Goal: Transaction & Acquisition: Purchase product/service

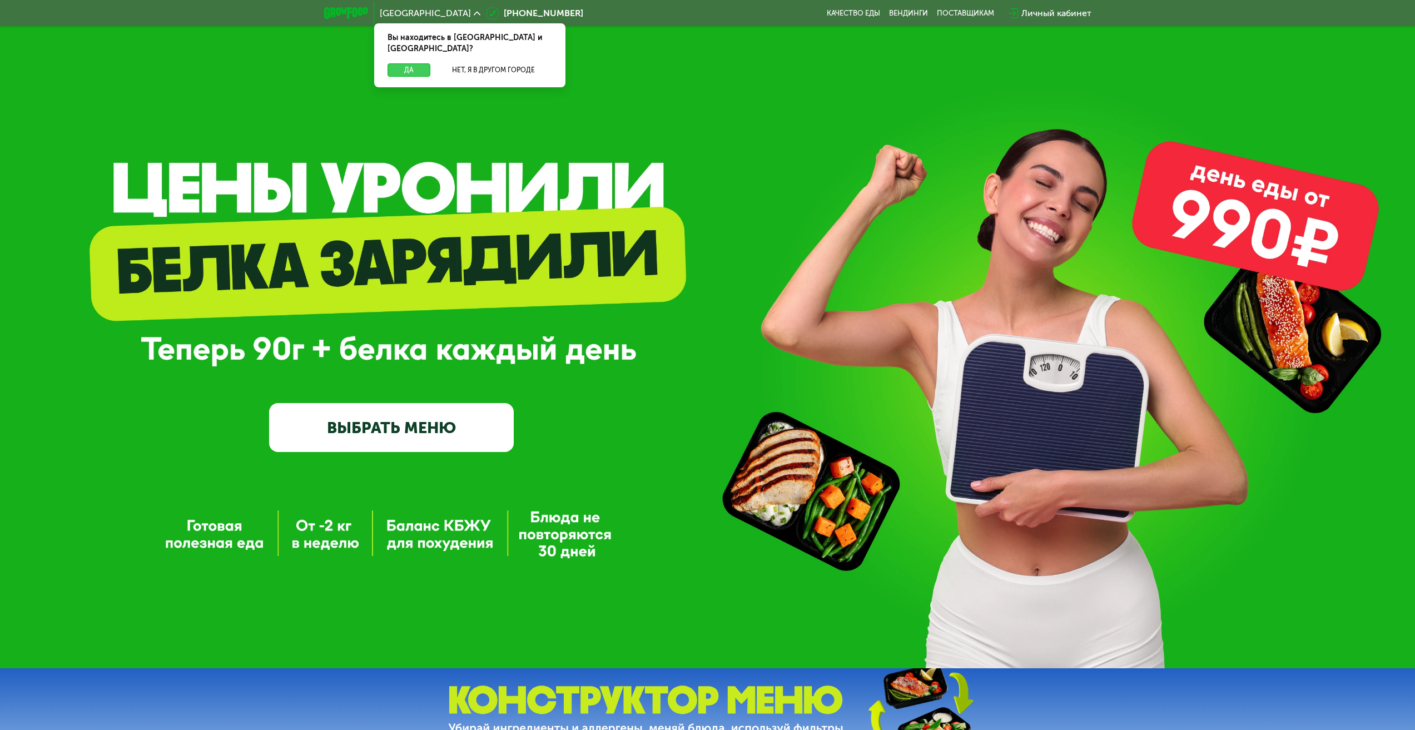
click at [407, 63] on button "Да" at bounding box center [409, 69] width 43 height 13
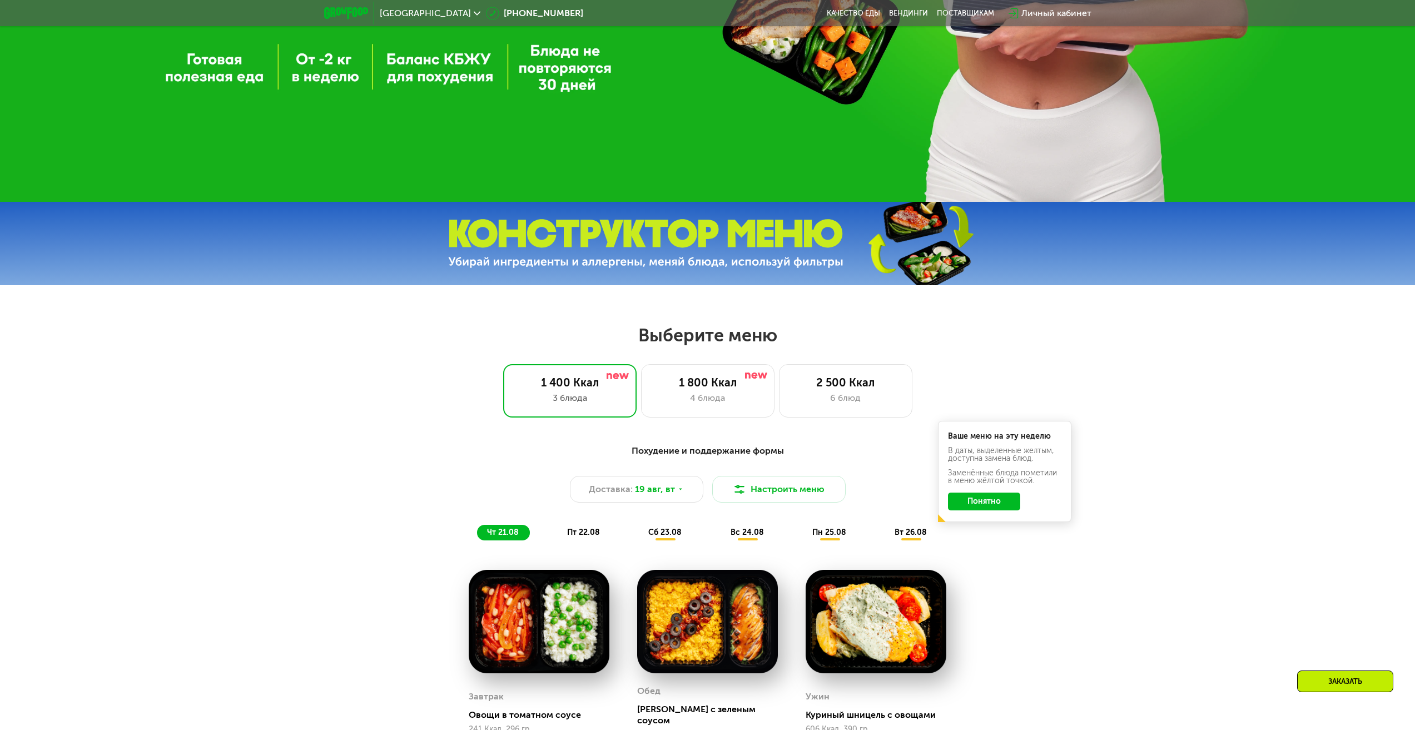
scroll to position [500, 0]
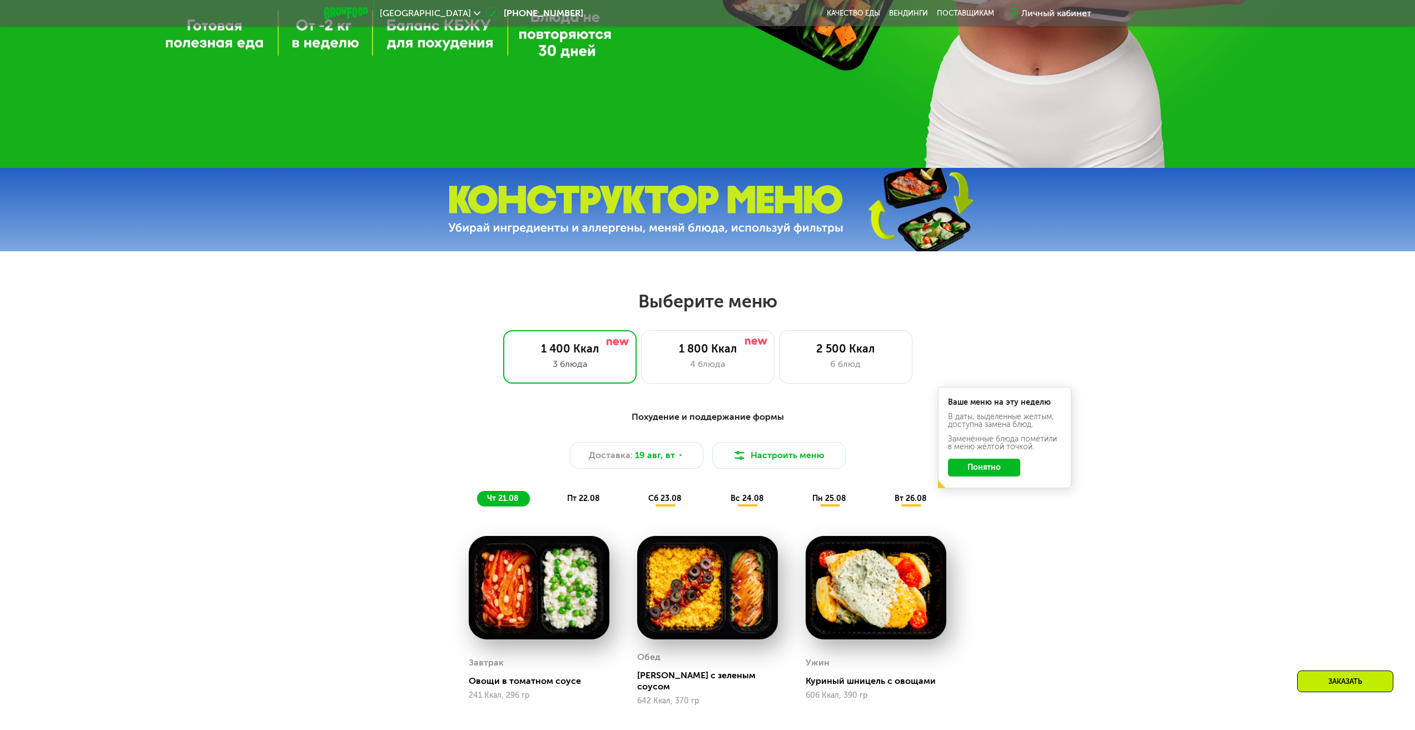
click at [990, 465] on button "Понятно" at bounding box center [984, 468] width 72 height 18
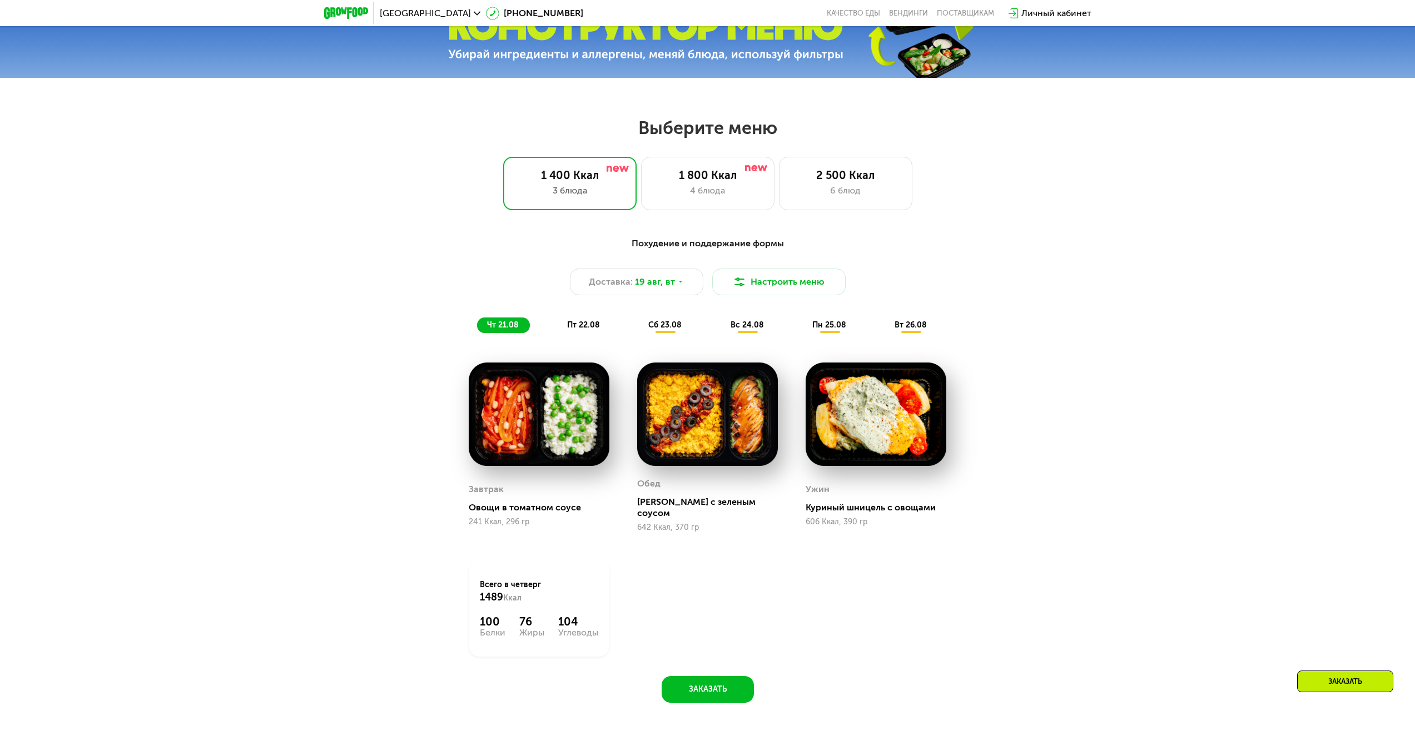
scroll to position [667, 0]
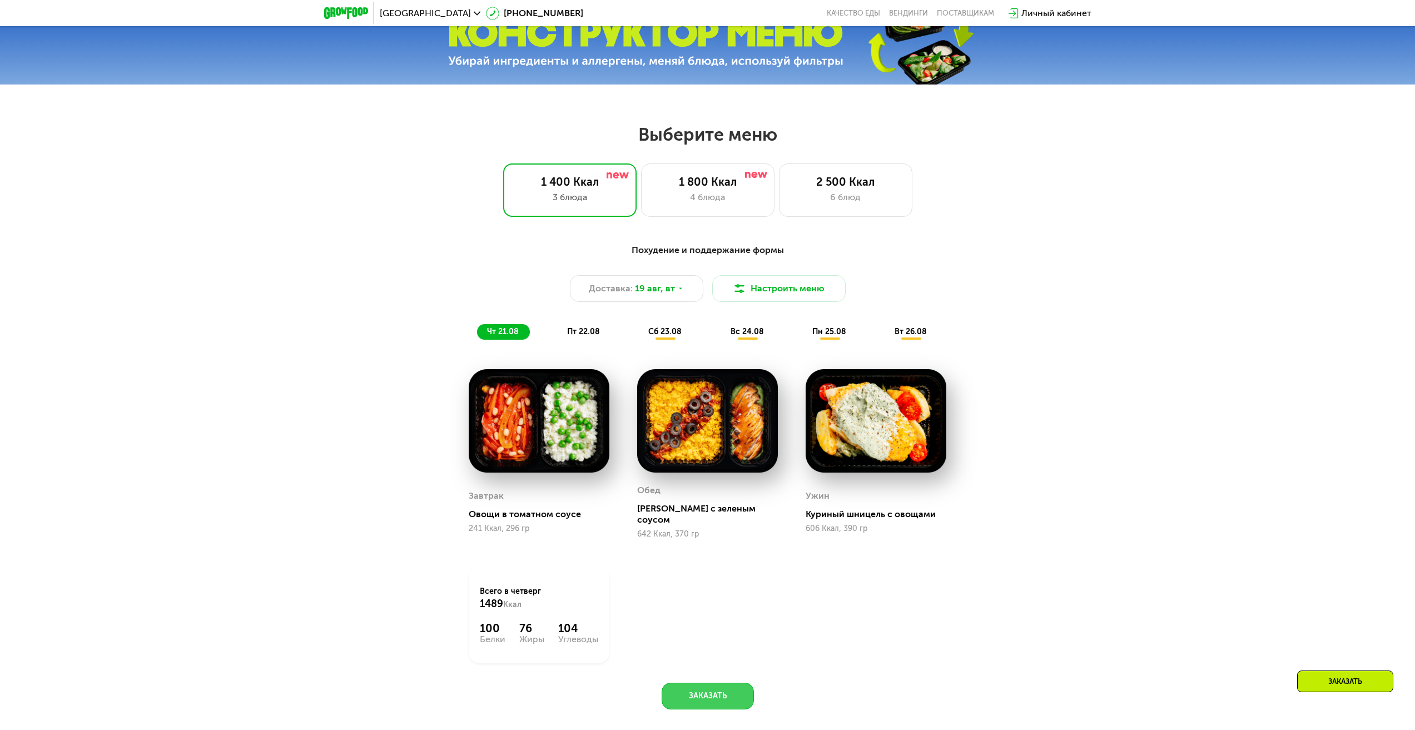
click at [697, 690] on button "Заказать" at bounding box center [708, 696] width 92 height 27
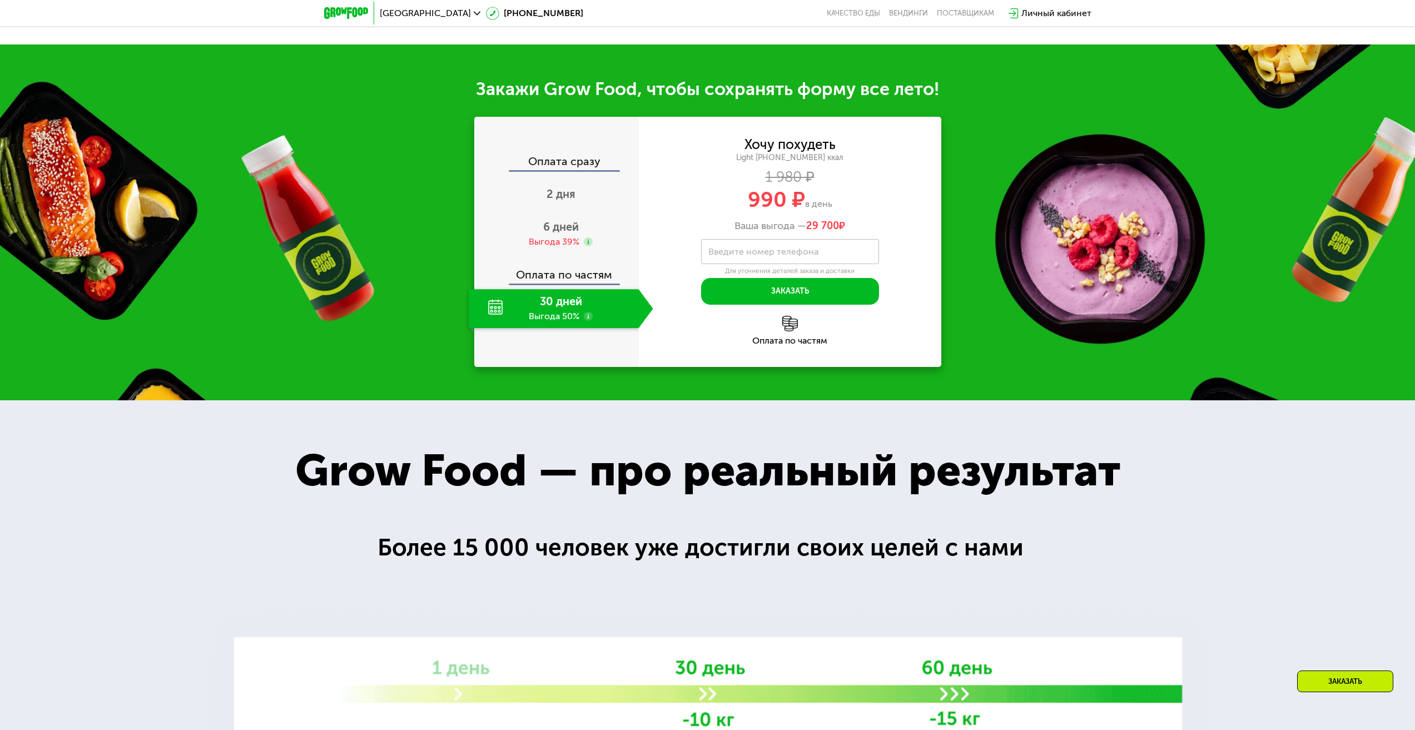
scroll to position [1397, 0]
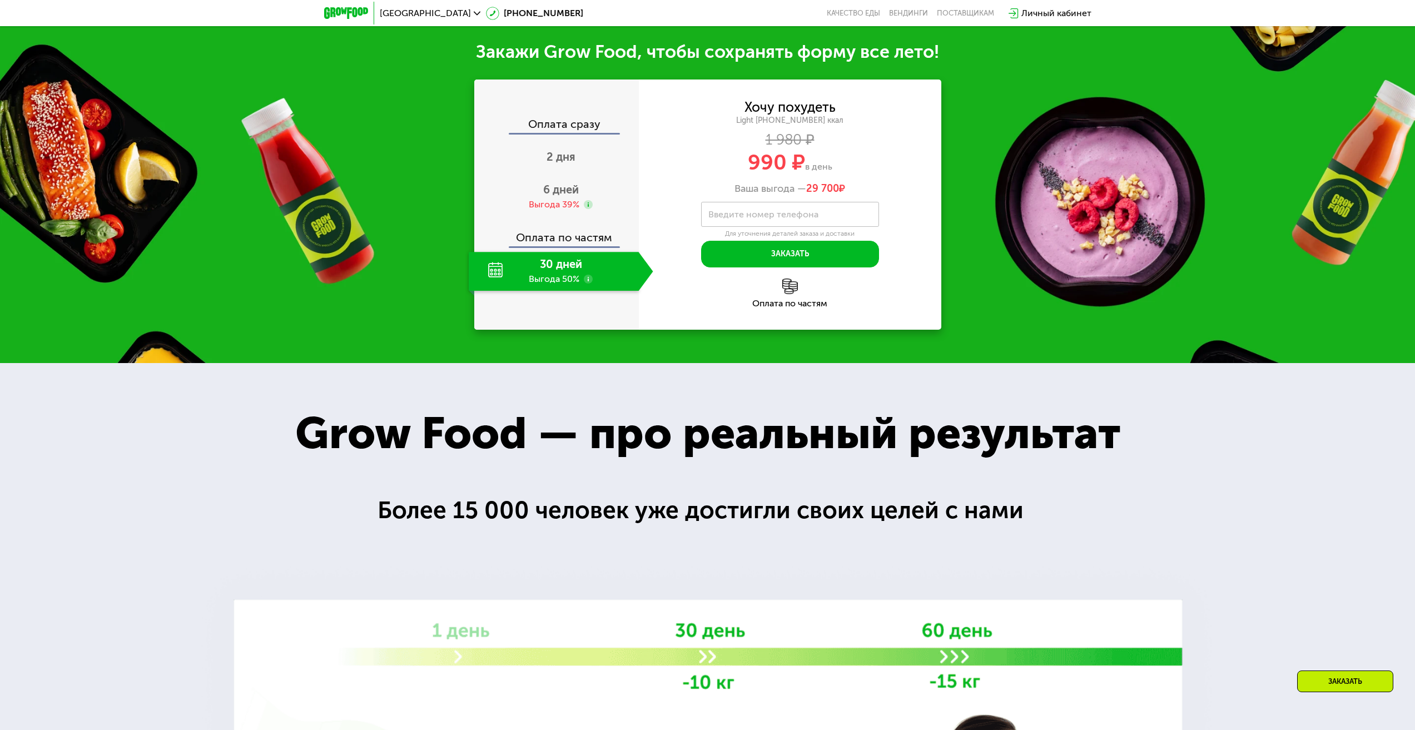
click at [584, 275] on use at bounding box center [588, 279] width 9 height 9
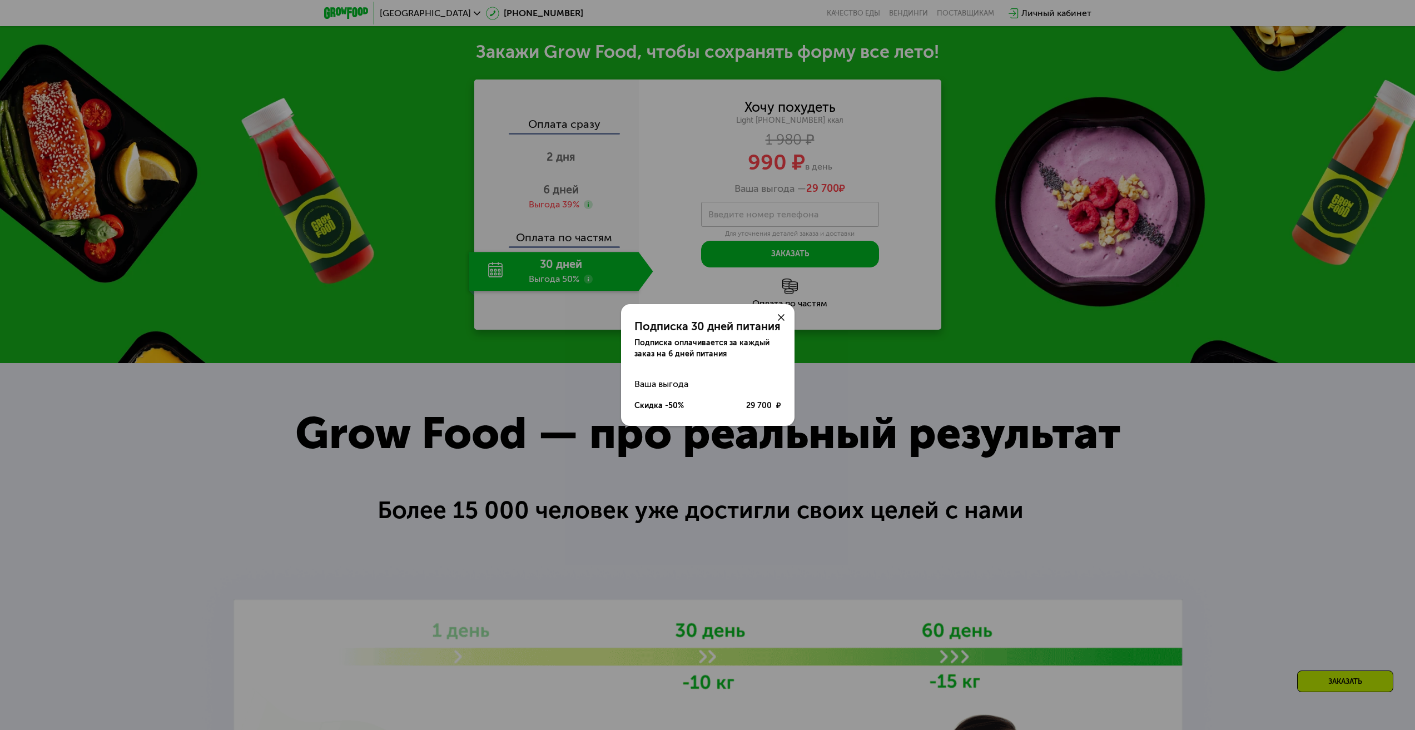
click at [778, 315] on icon at bounding box center [781, 317] width 7 height 7
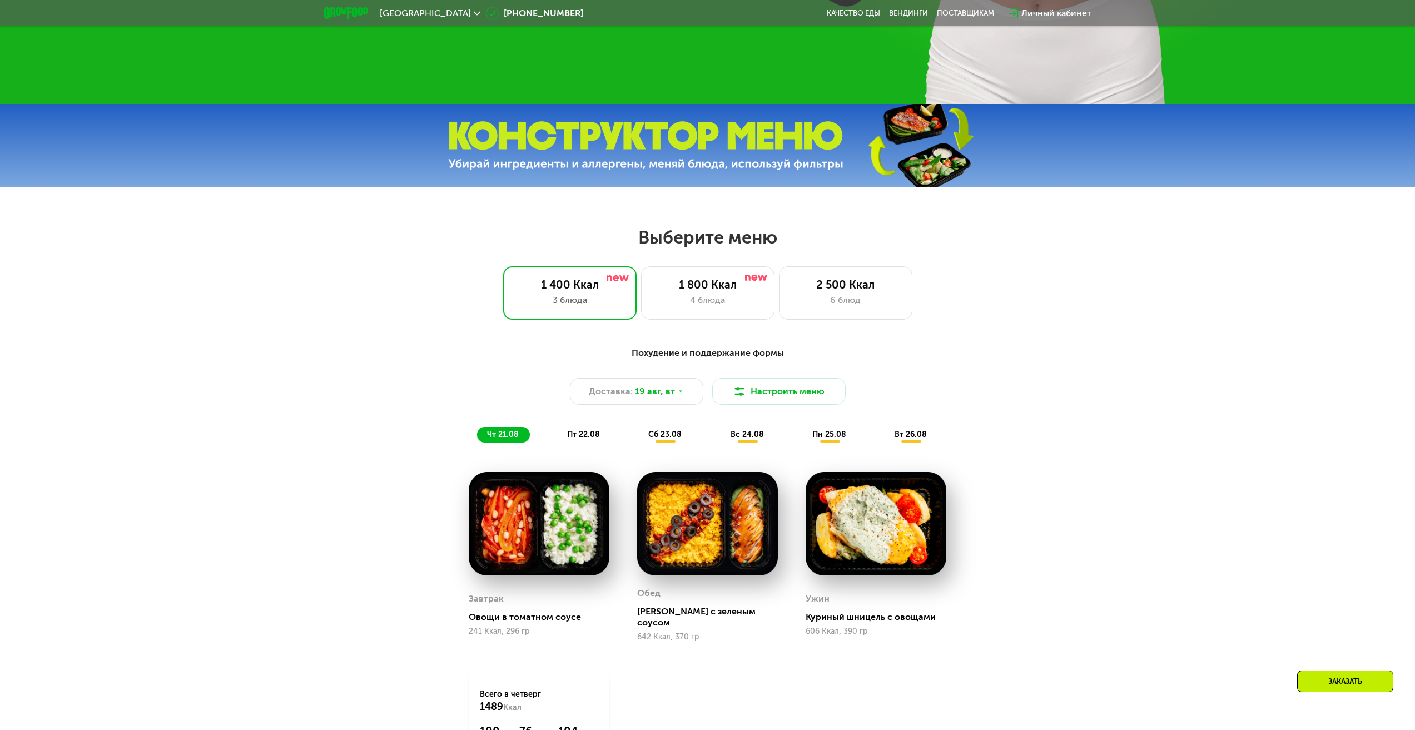
scroll to position [563, 0]
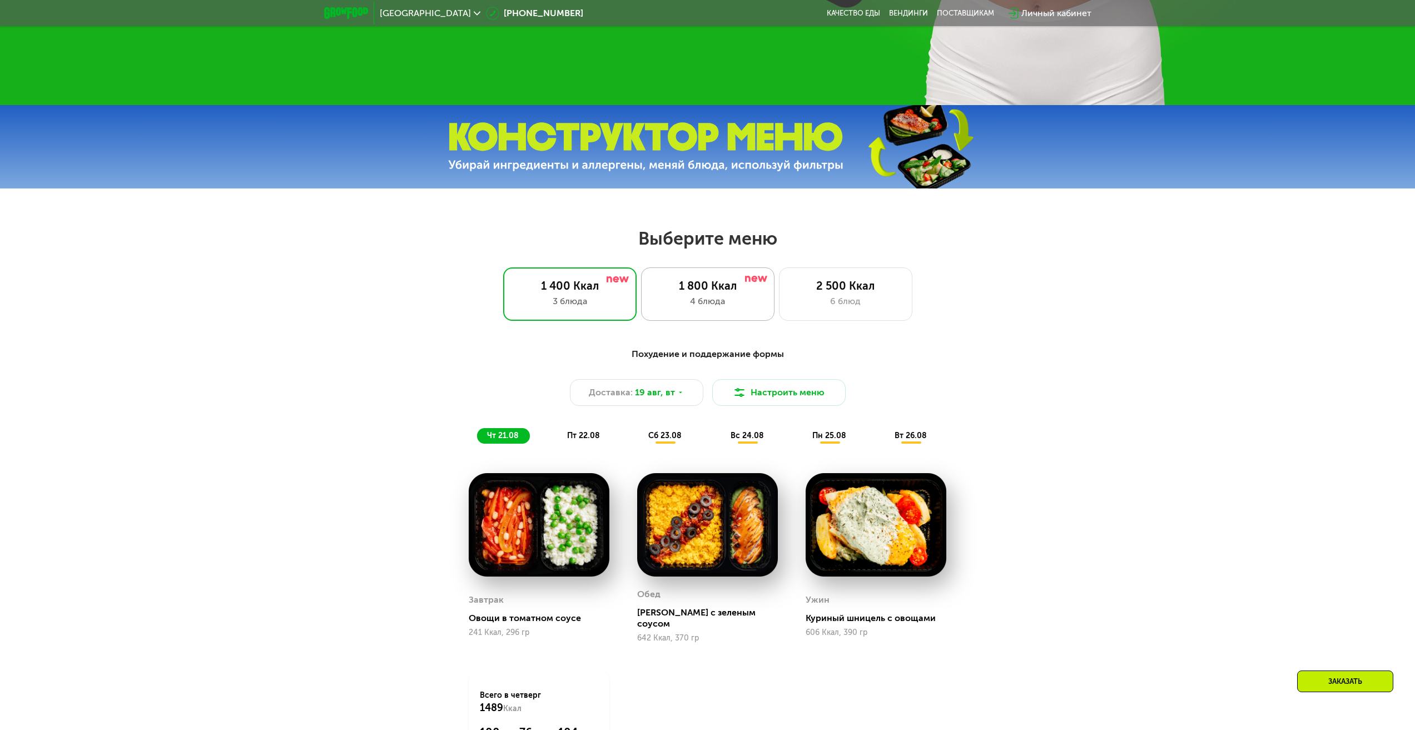
click at [713, 291] on div "1 800 Ккал" at bounding box center [708, 285] width 110 height 13
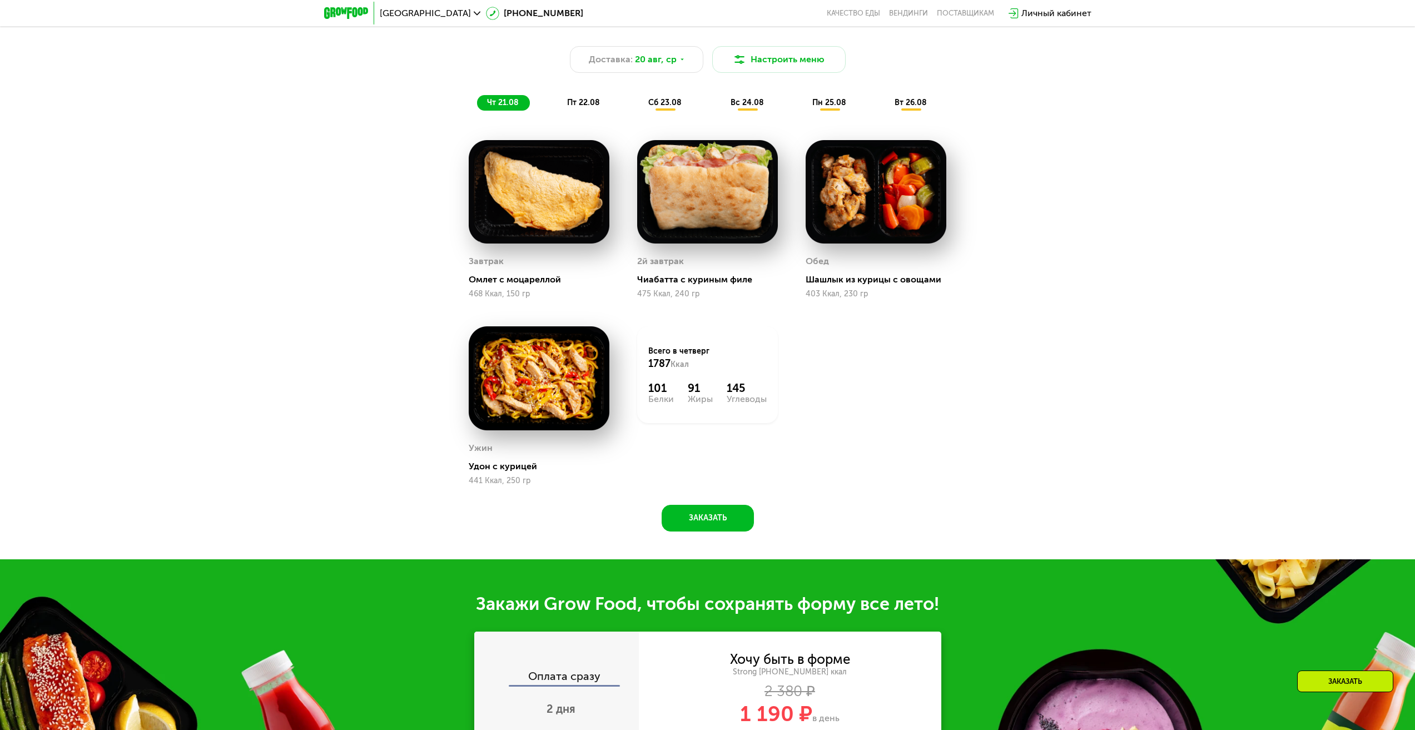
scroll to position [897, 0]
click at [728, 523] on button "Заказать" at bounding box center [708, 517] width 92 height 27
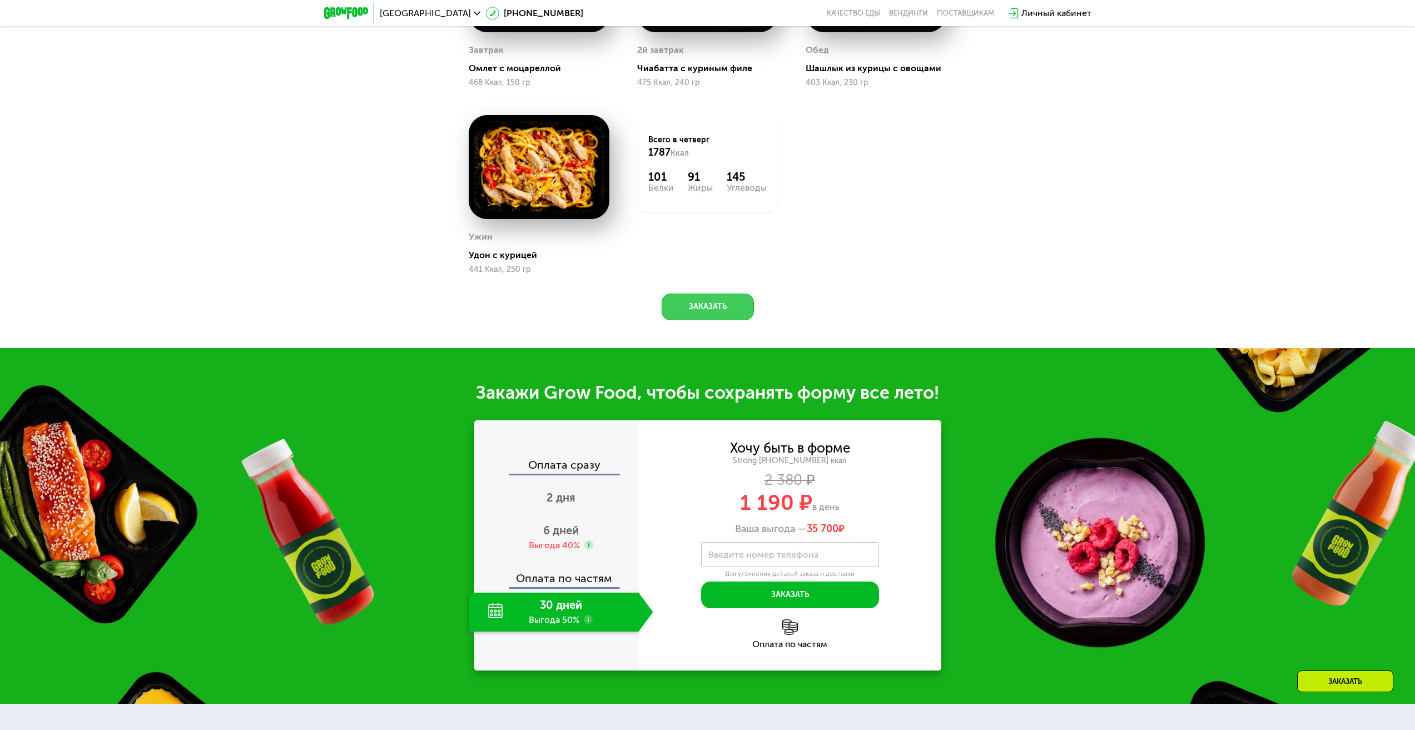
scroll to position [1126, 0]
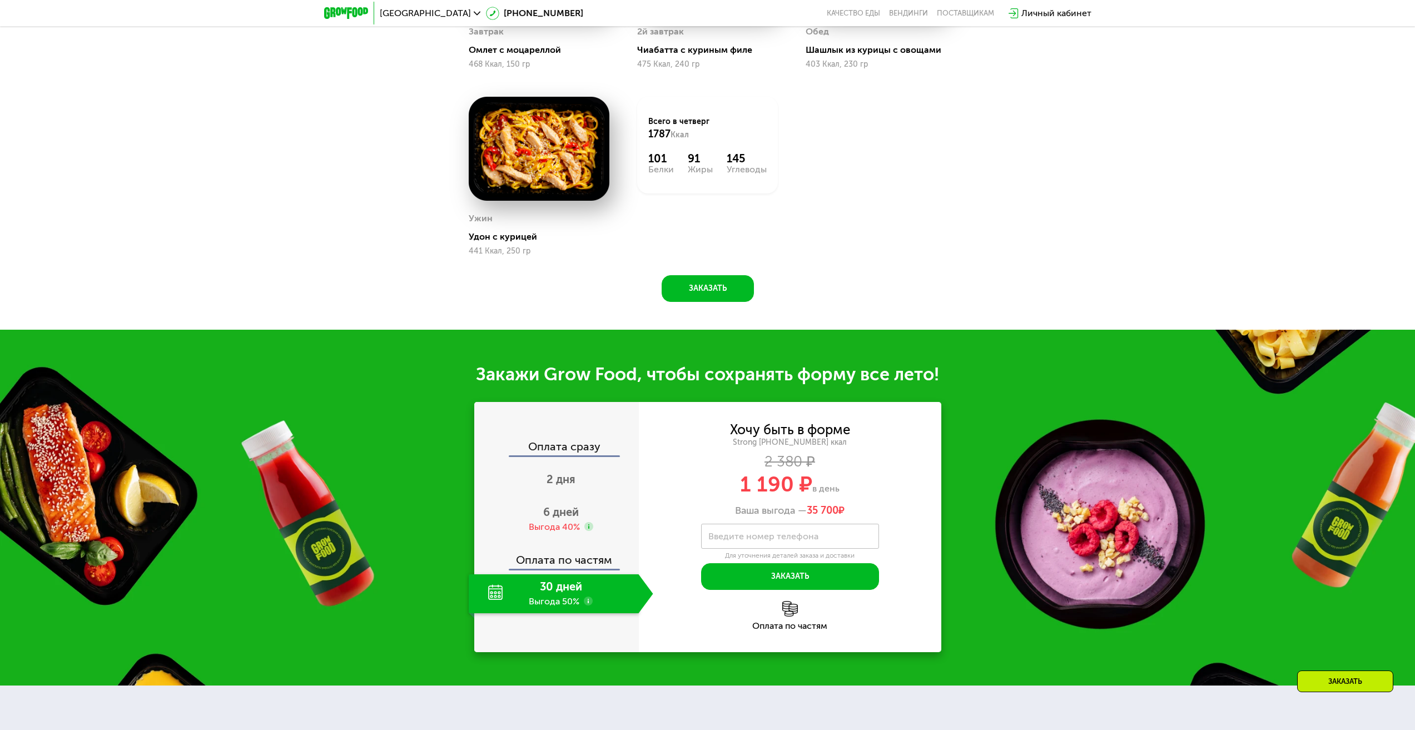
click at [587, 605] on use at bounding box center [588, 601] width 9 height 9
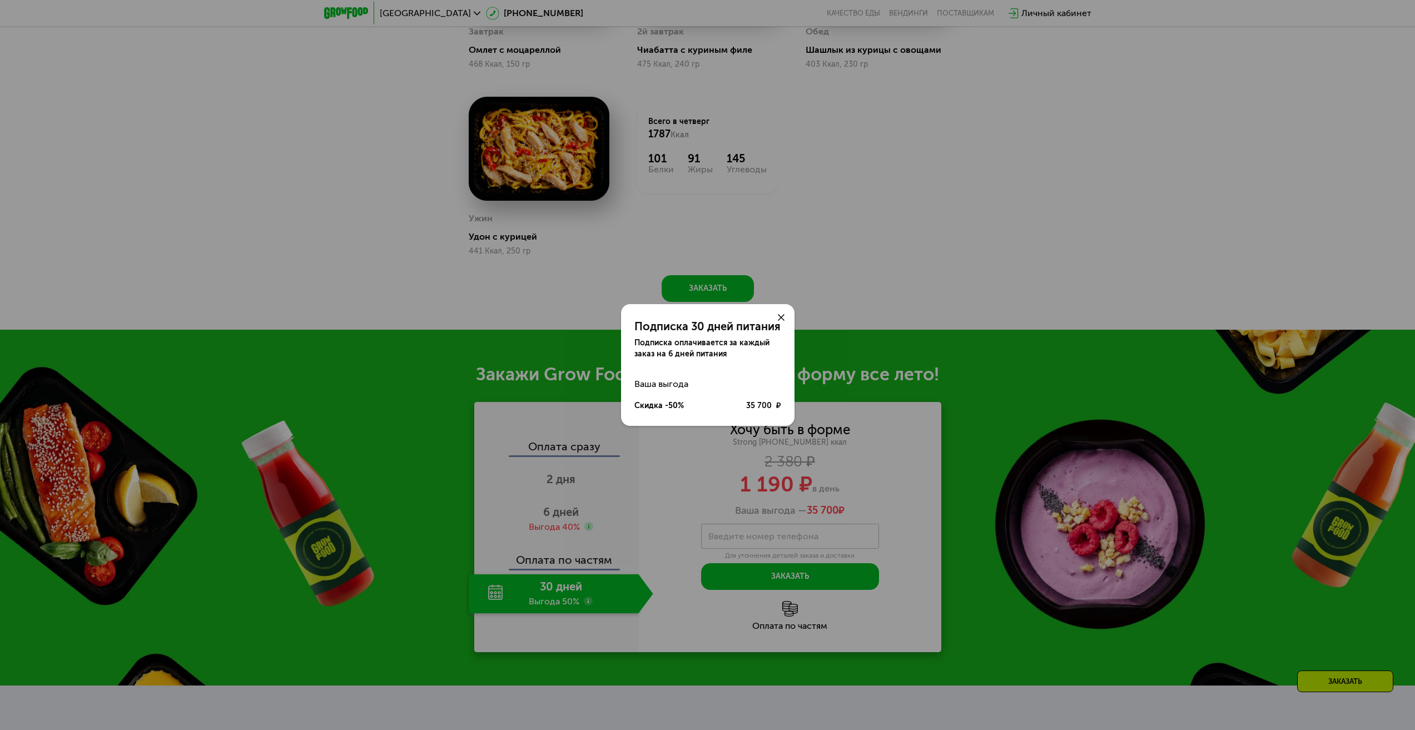
click at [789, 311] on div at bounding box center [781, 317] width 27 height 27
click at [783, 321] on div at bounding box center [781, 317] width 27 height 27
click at [778, 316] on icon at bounding box center [781, 317] width 7 height 7
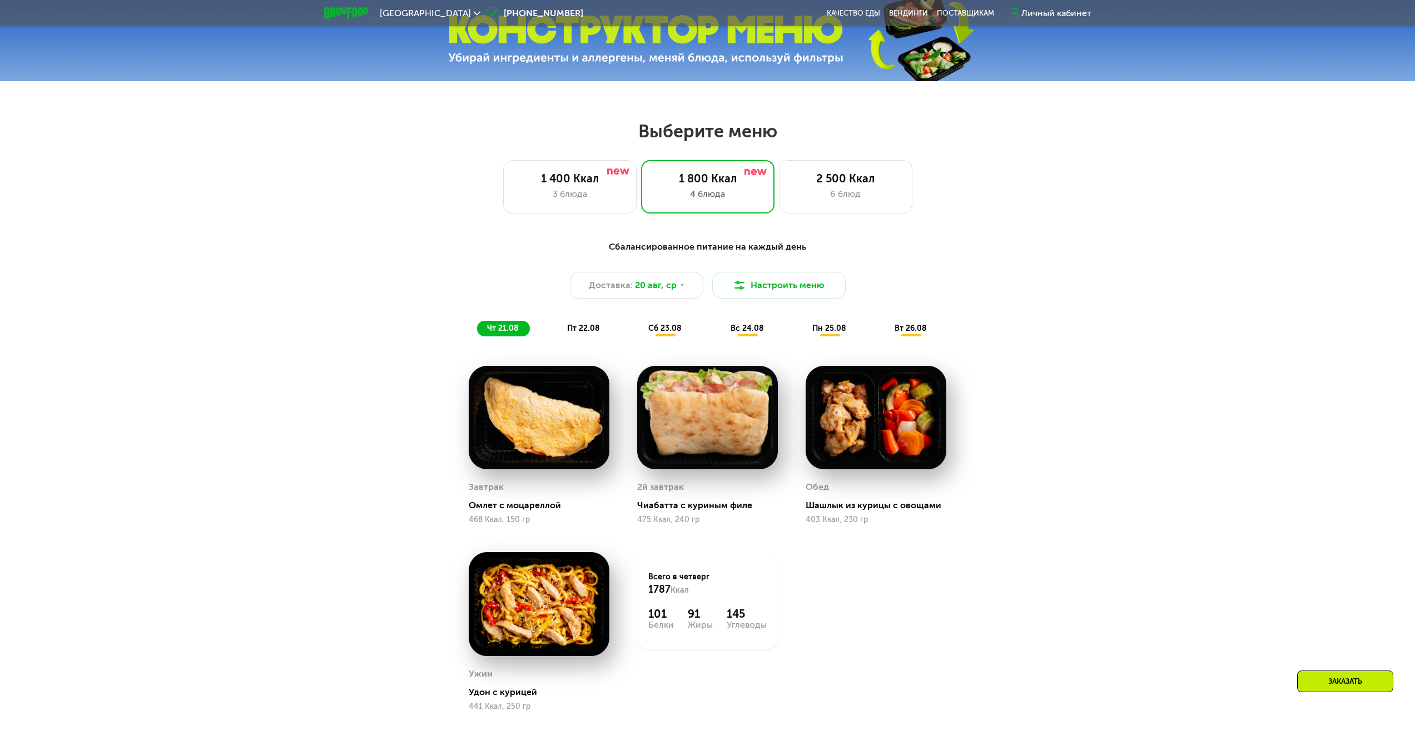
scroll to position [681, 0]
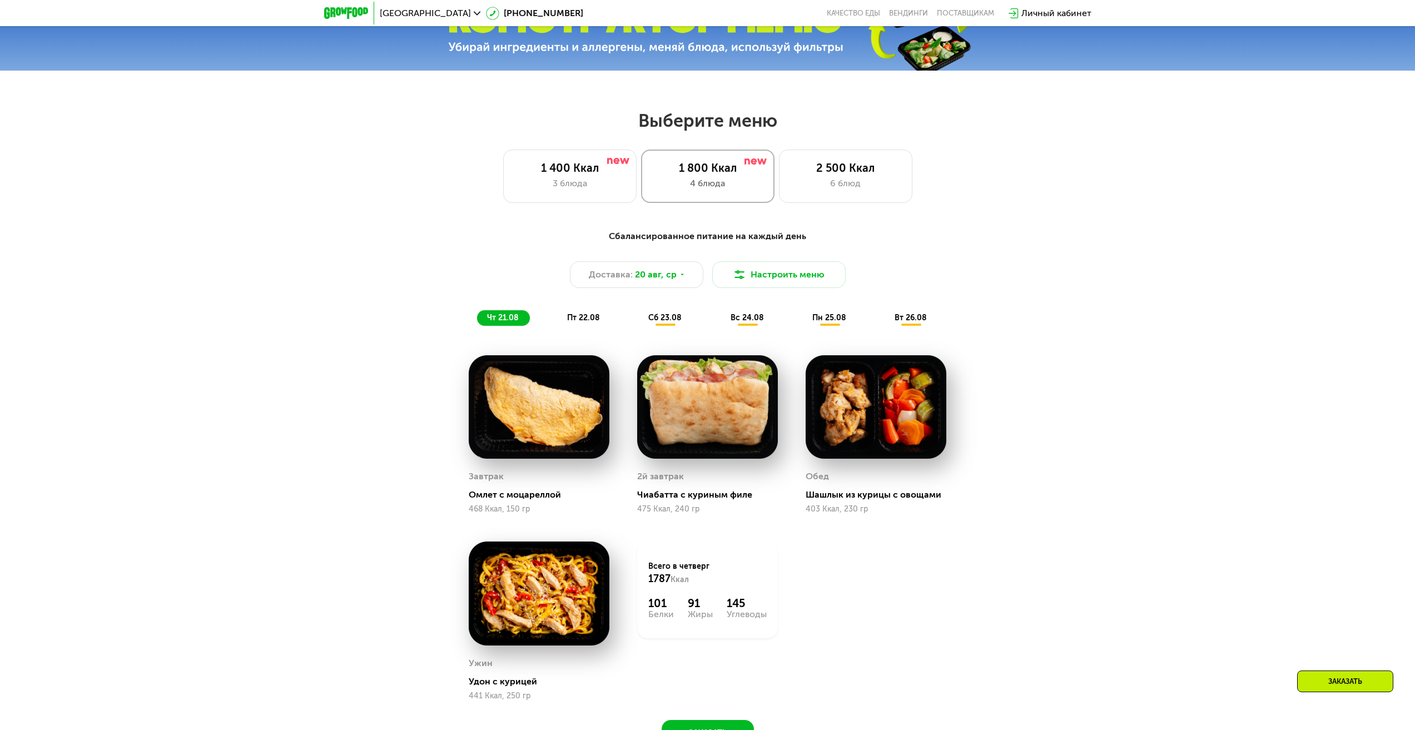
click at [735, 157] on div "1 800 Ккал 4 блюда" at bounding box center [707, 176] width 133 height 53
click at [732, 162] on div "1 800 Ккал 4 блюда" at bounding box center [707, 176] width 133 height 53
click at [727, 179] on div "1 800 Ккал 4 блюда" at bounding box center [707, 176] width 133 height 53
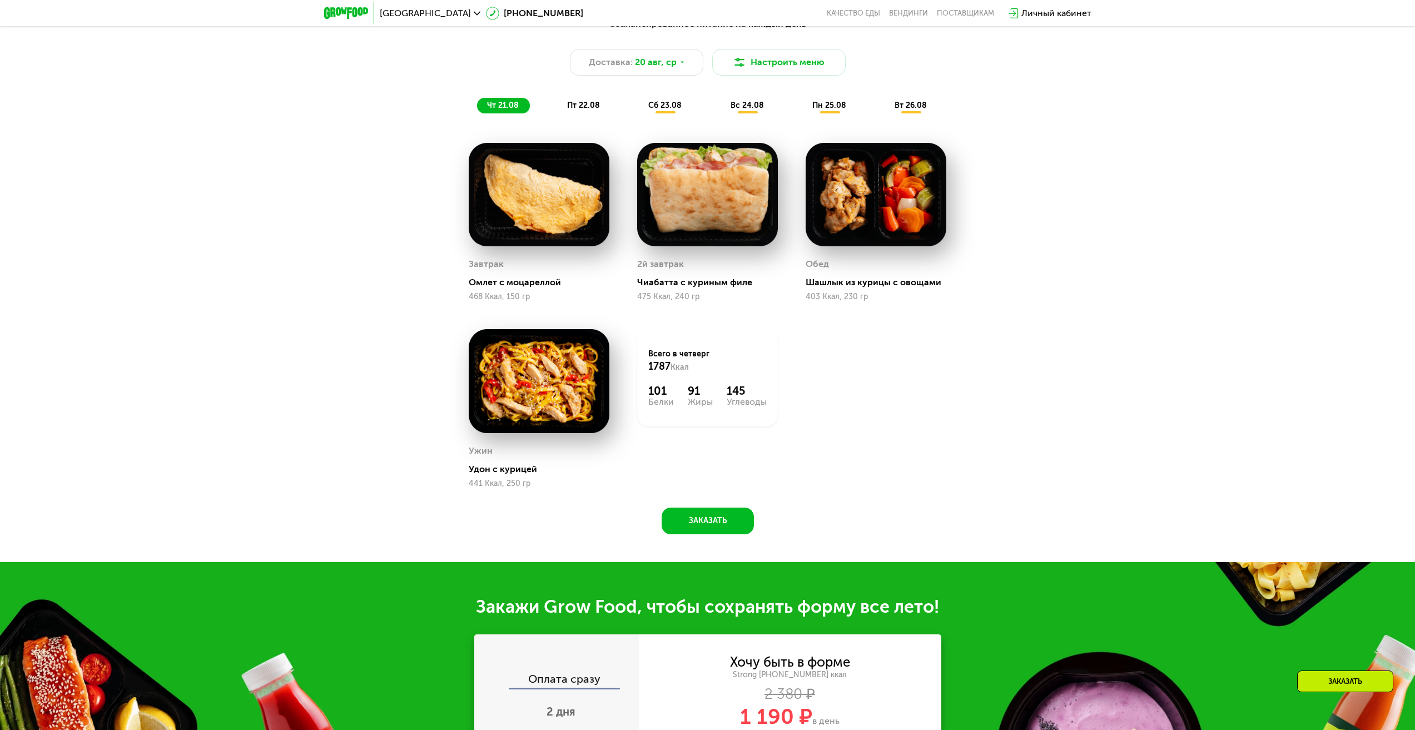
scroll to position [904, 0]
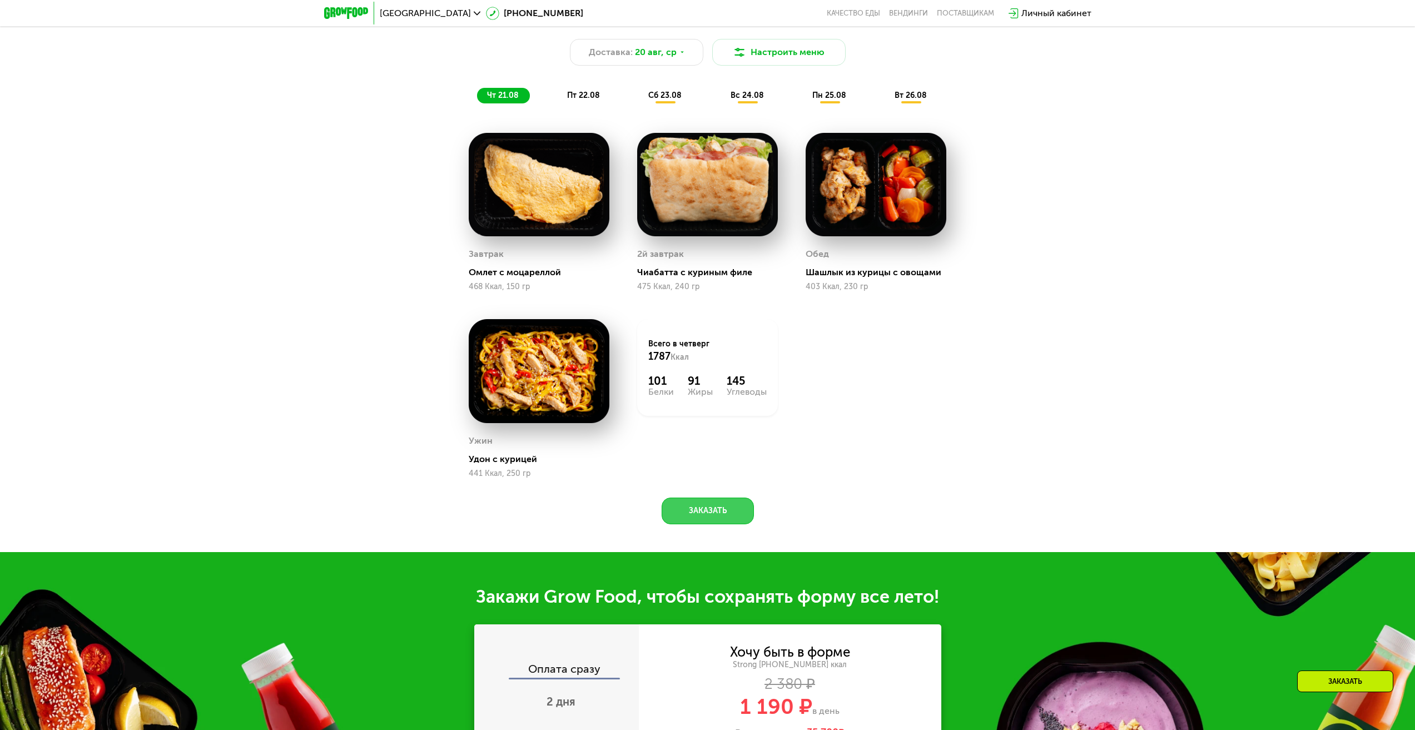
click at [730, 505] on button "Заказать" at bounding box center [708, 511] width 92 height 27
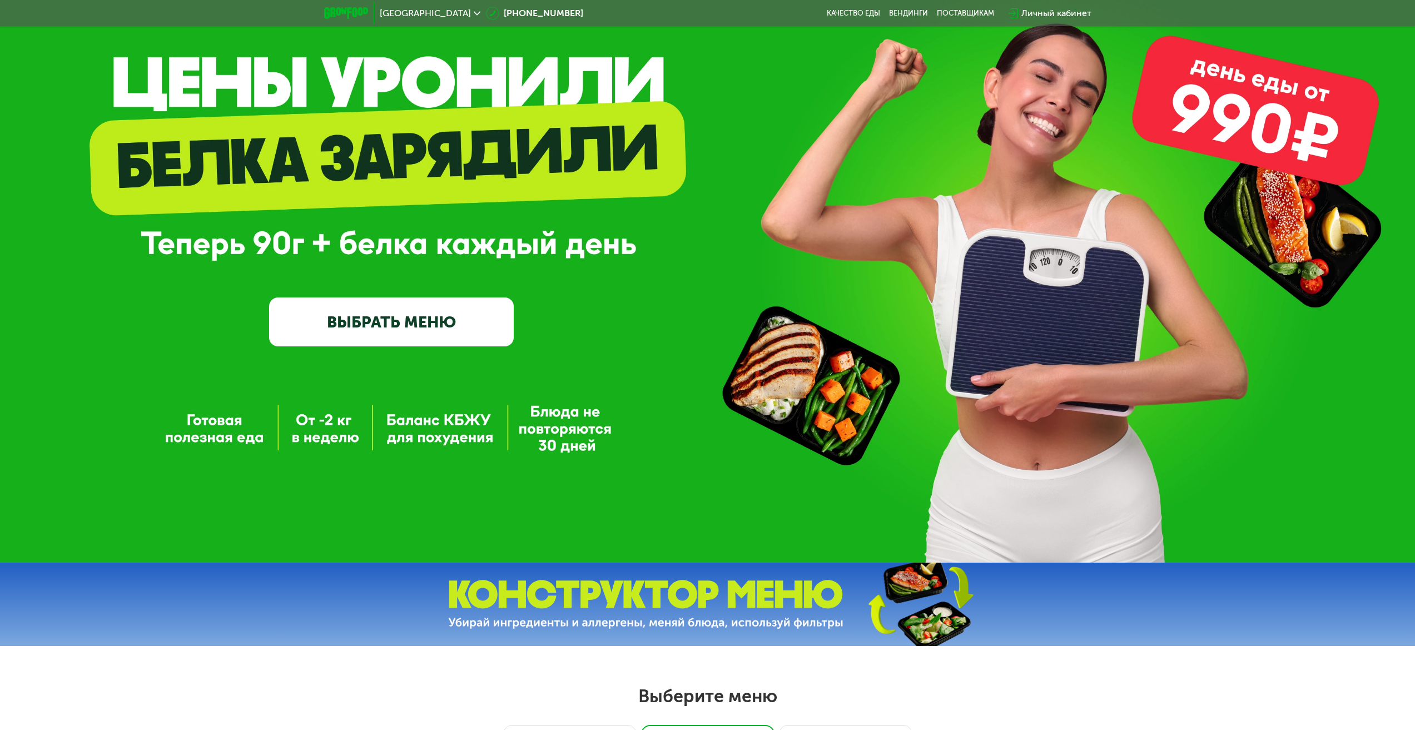
scroll to position [0, 0]
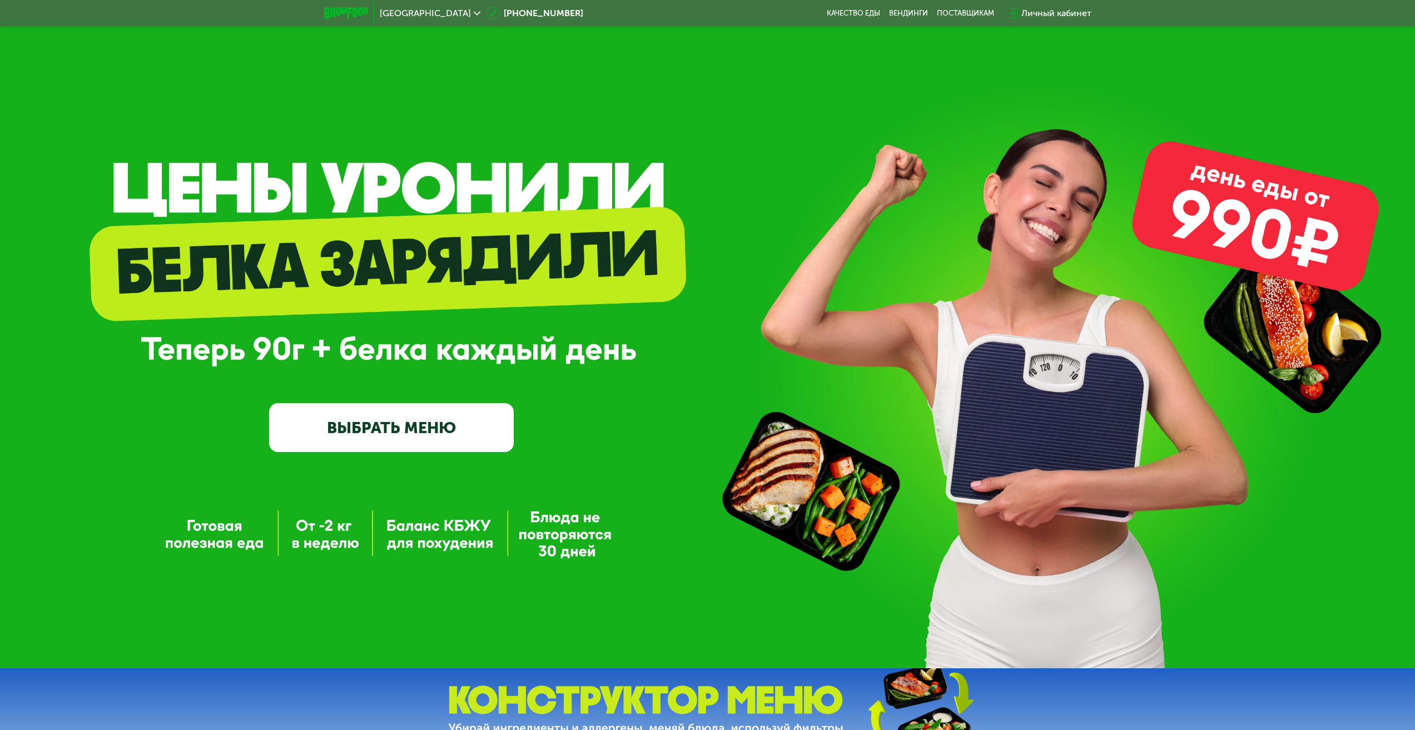
click at [418, 432] on link "ВЫБРАТЬ МЕНЮ" at bounding box center [391, 427] width 245 height 49
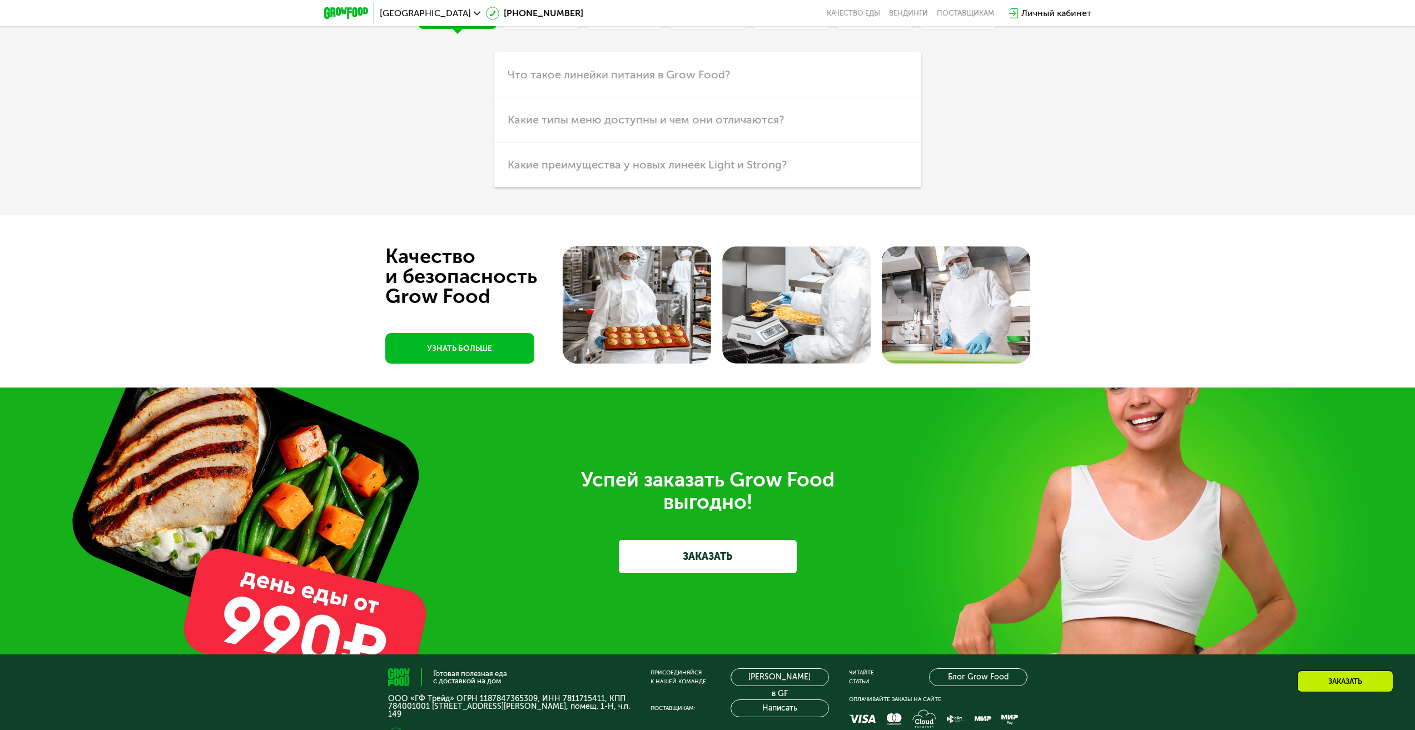
scroll to position [3635, 0]
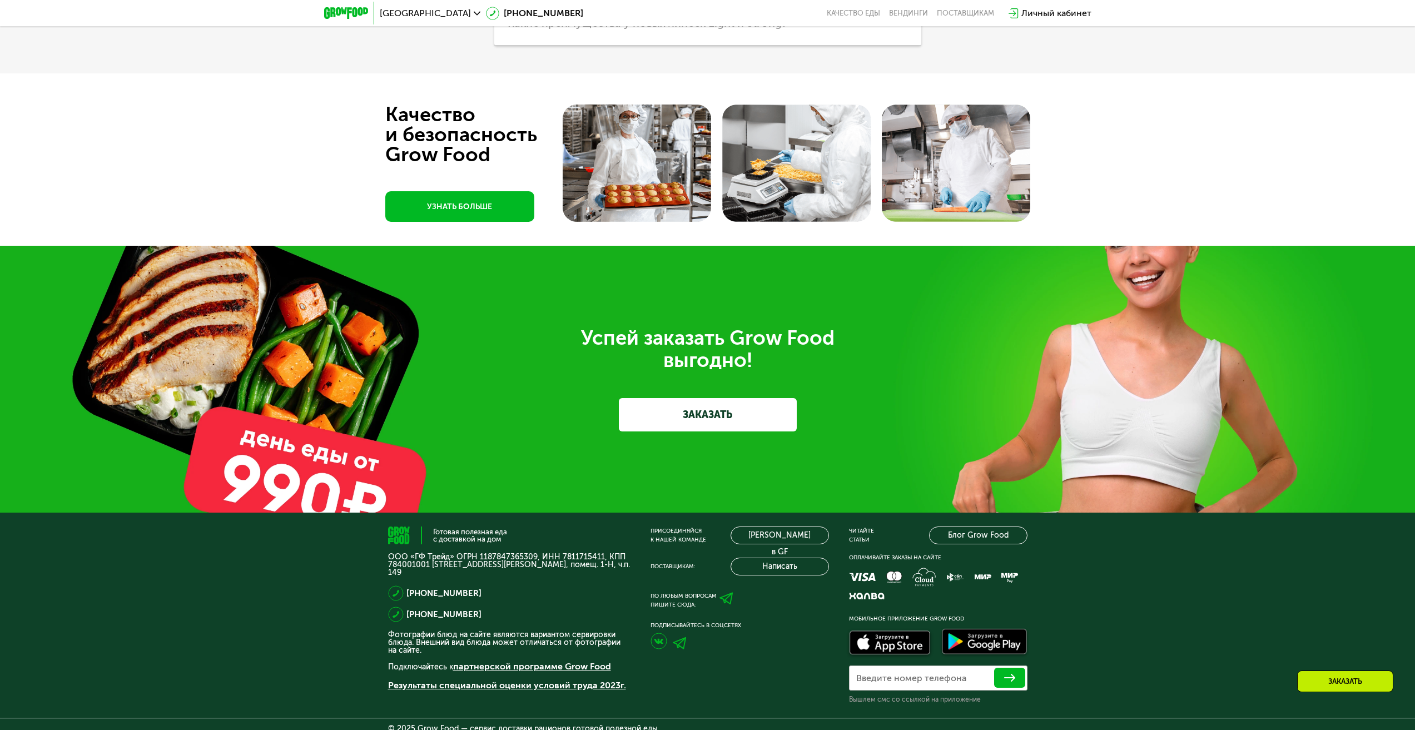
drag, startPoint x: 447, startPoint y: 375, endPoint x: 443, endPoint y: 355, distance: 19.8
click at [447, 371] on div "Успей заказать Grow Food выгодно!" at bounding box center [707, 349] width 623 height 44
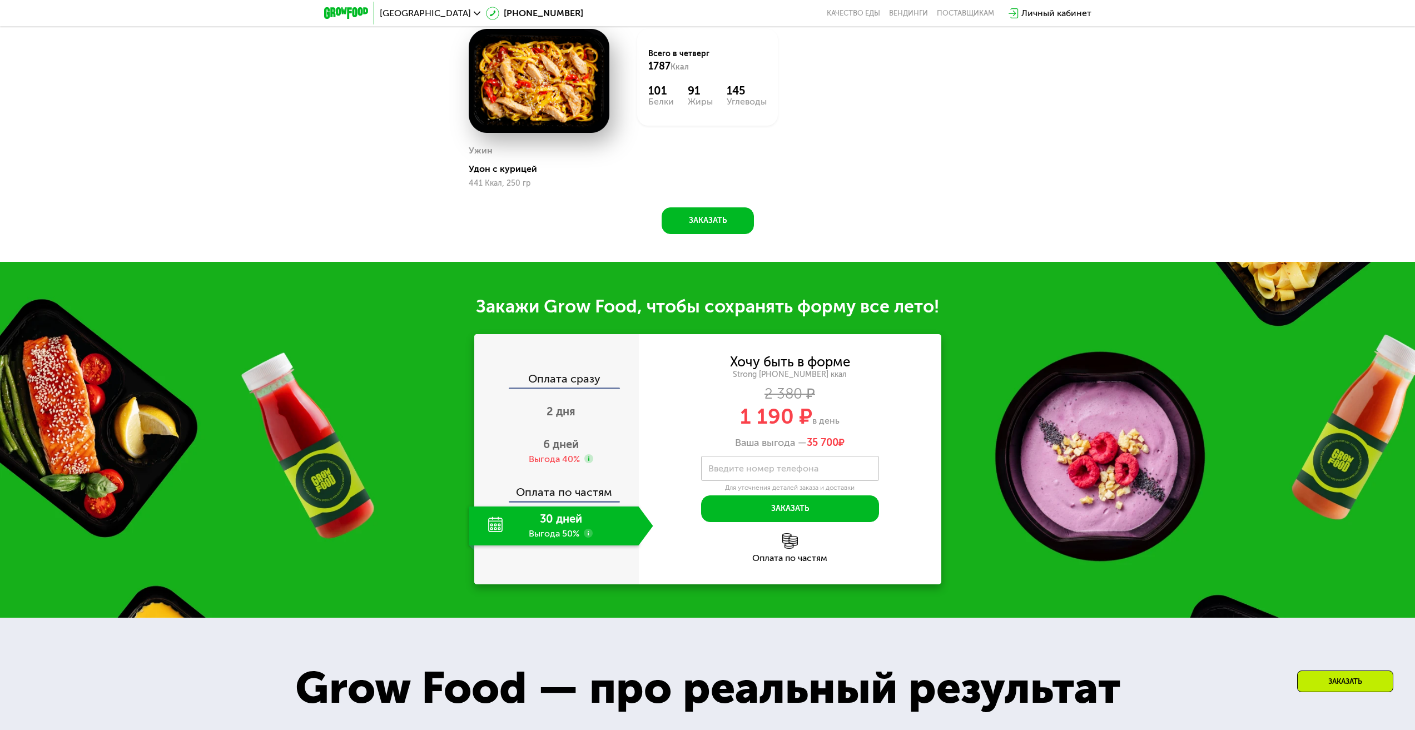
scroll to position [1188, 0]
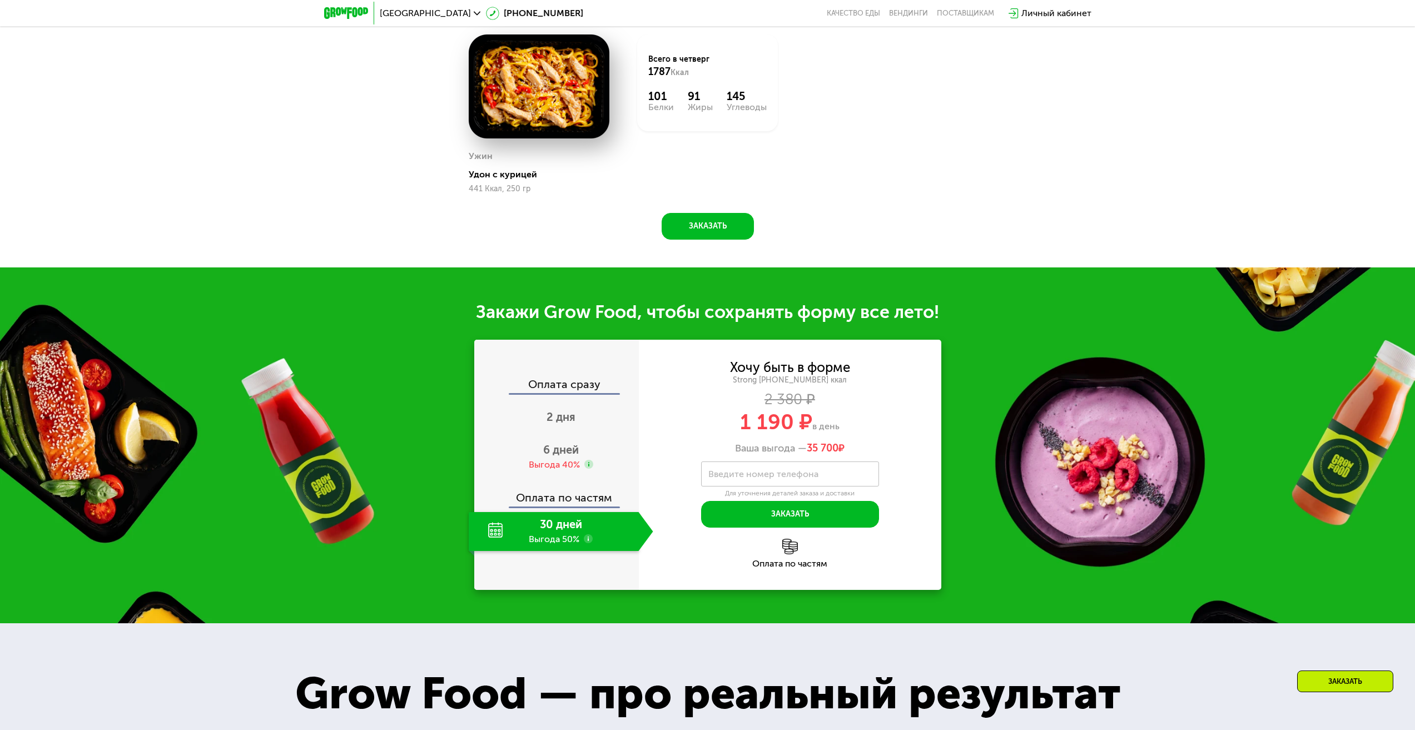
click at [591, 543] on use at bounding box center [588, 538] width 9 height 9
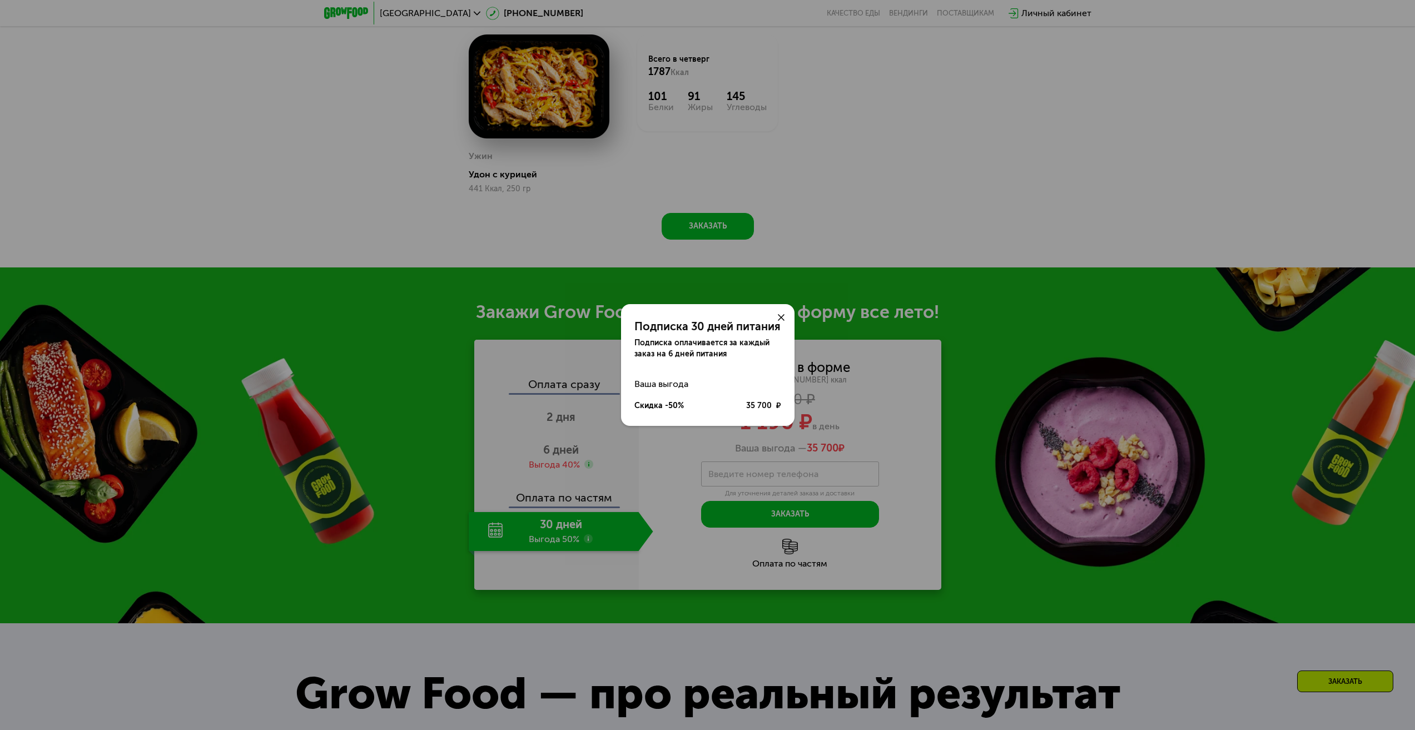
drag, startPoint x: 778, startPoint y: 319, endPoint x: 765, endPoint y: 329, distance: 15.9
click at [778, 320] on icon at bounding box center [781, 317] width 7 height 7
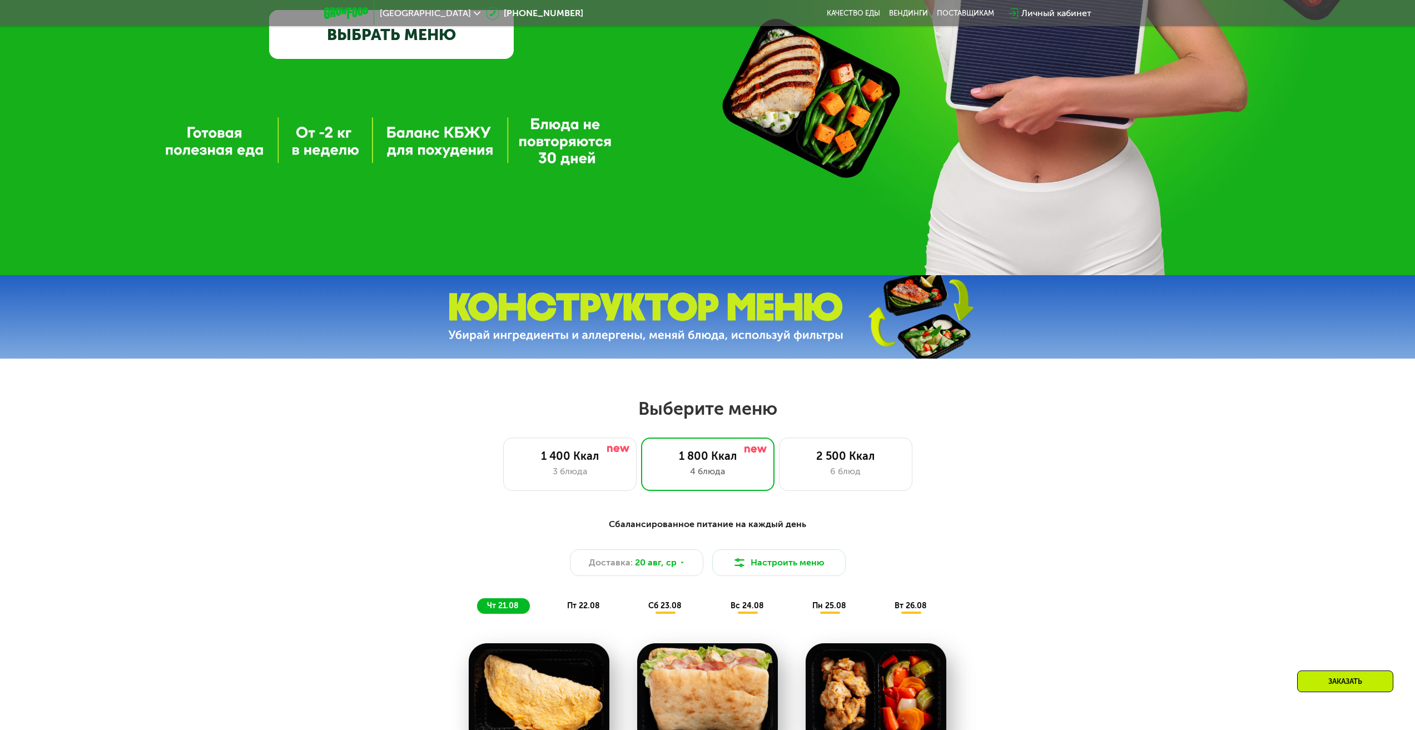
scroll to position [389, 0]
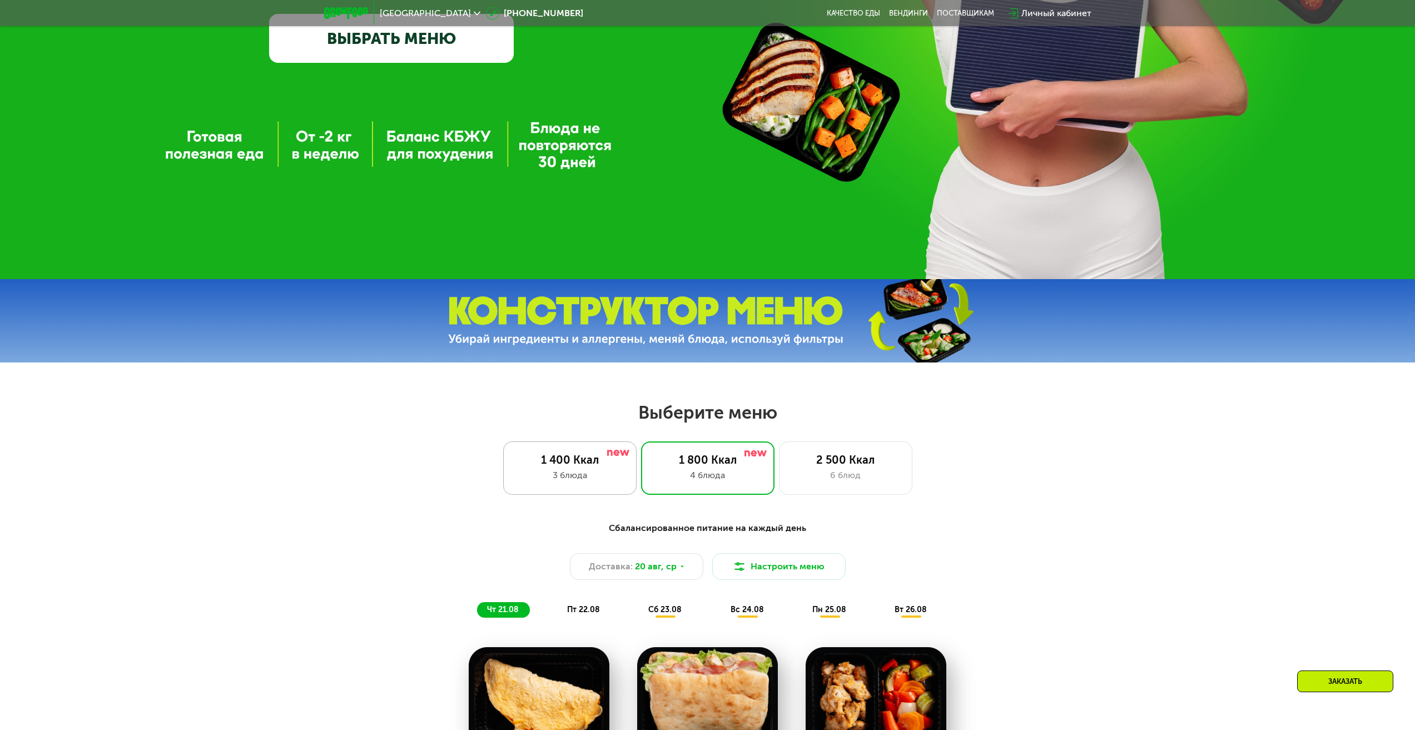
click at [641, 493] on div "1 400 Ккал 3 блюда" at bounding box center [707, 468] width 133 height 53
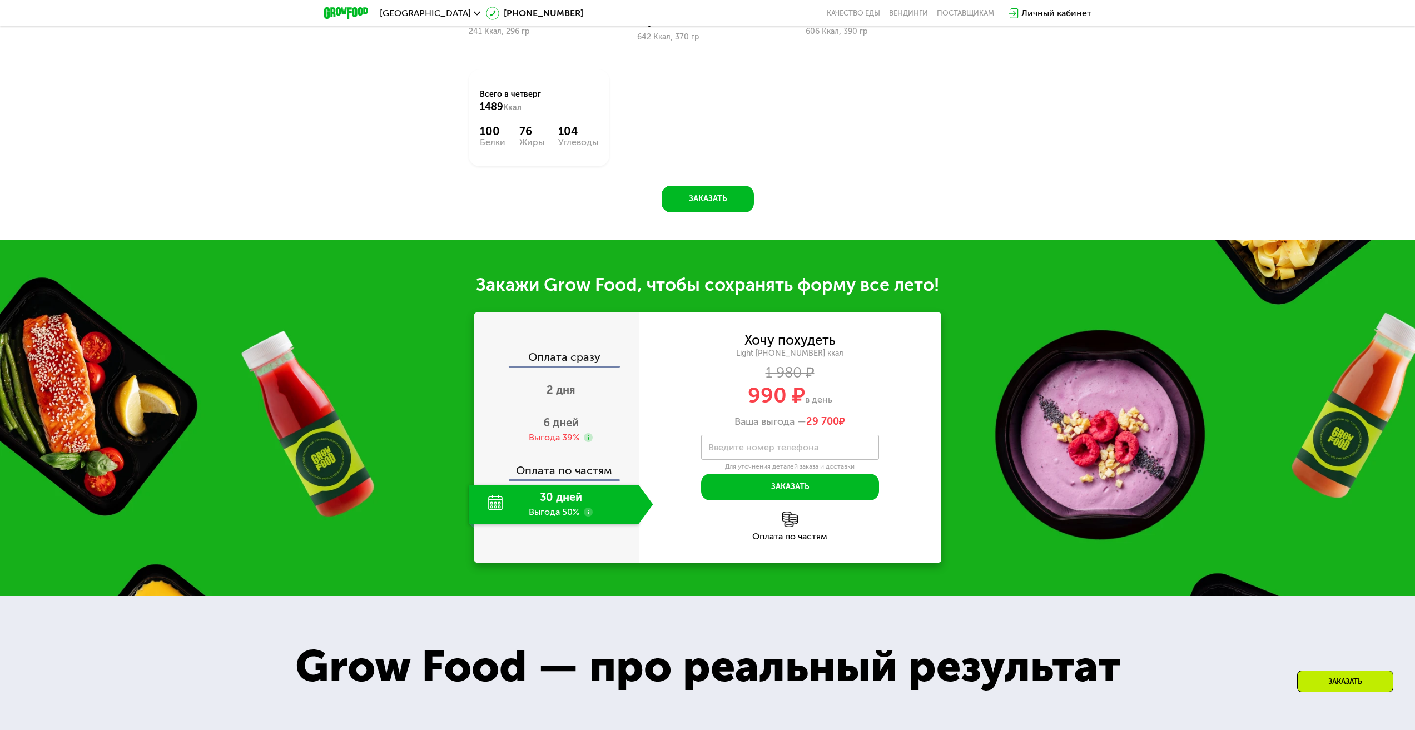
scroll to position [1223, 0]
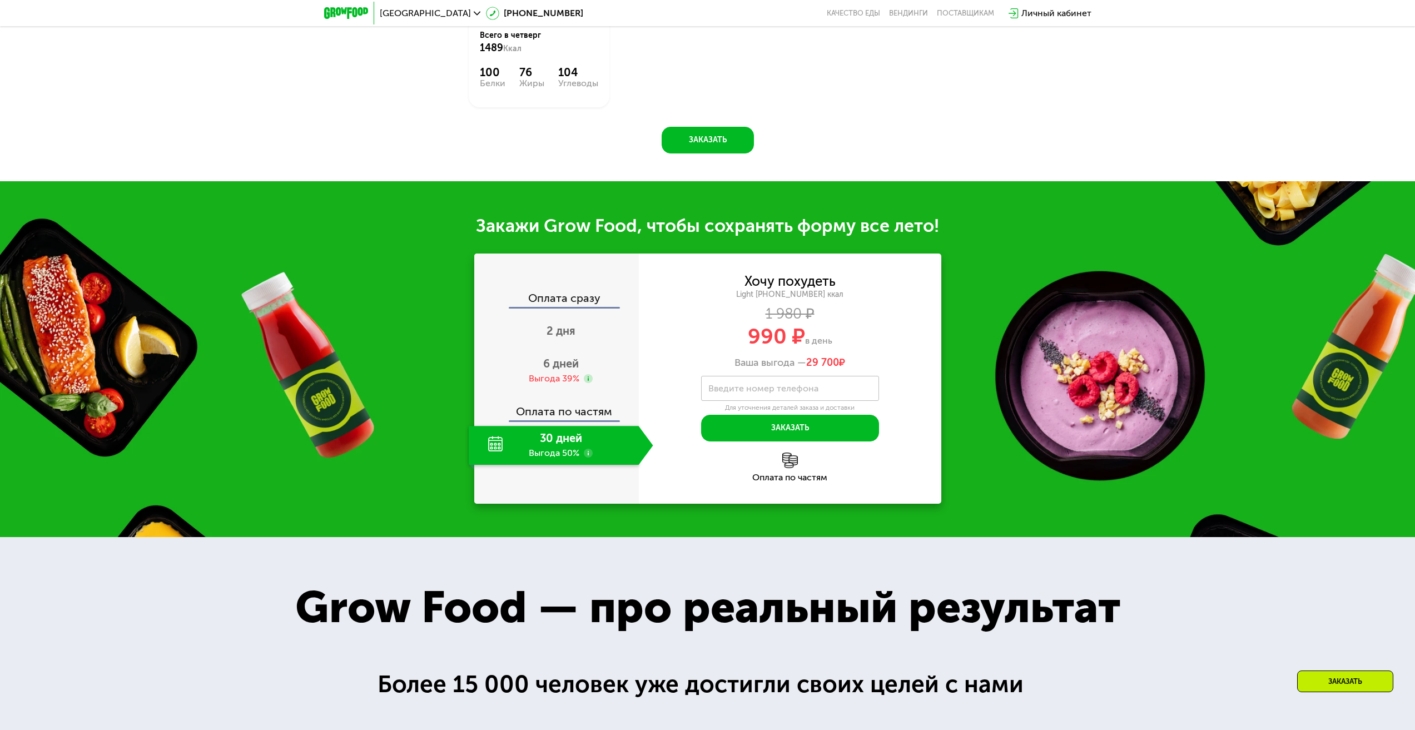
click at [586, 449] on use at bounding box center [588, 453] width 9 height 9
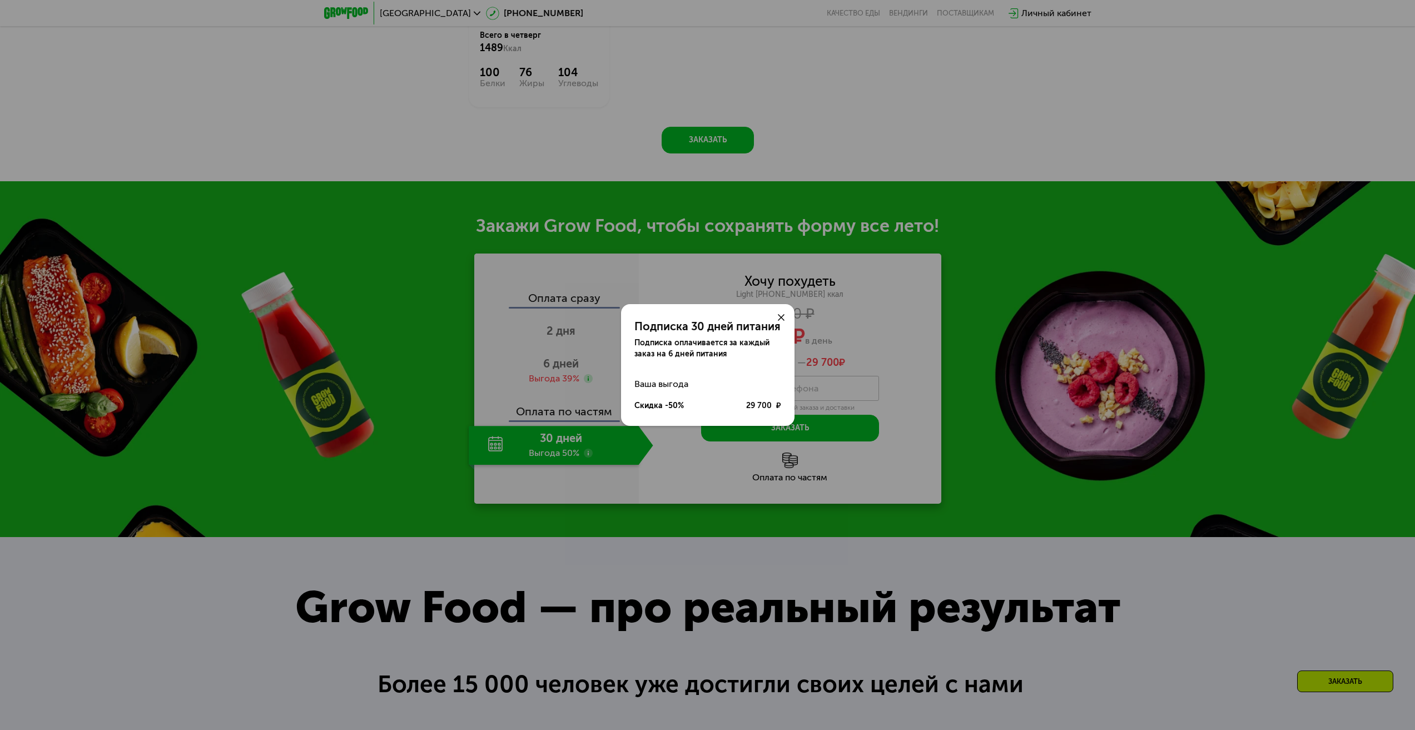
click at [948, 125] on div "Подписка 30 дней питания Подписка оплачивается за каждый заказ на 6 дней питани…" at bounding box center [707, 365] width 1415 height 730
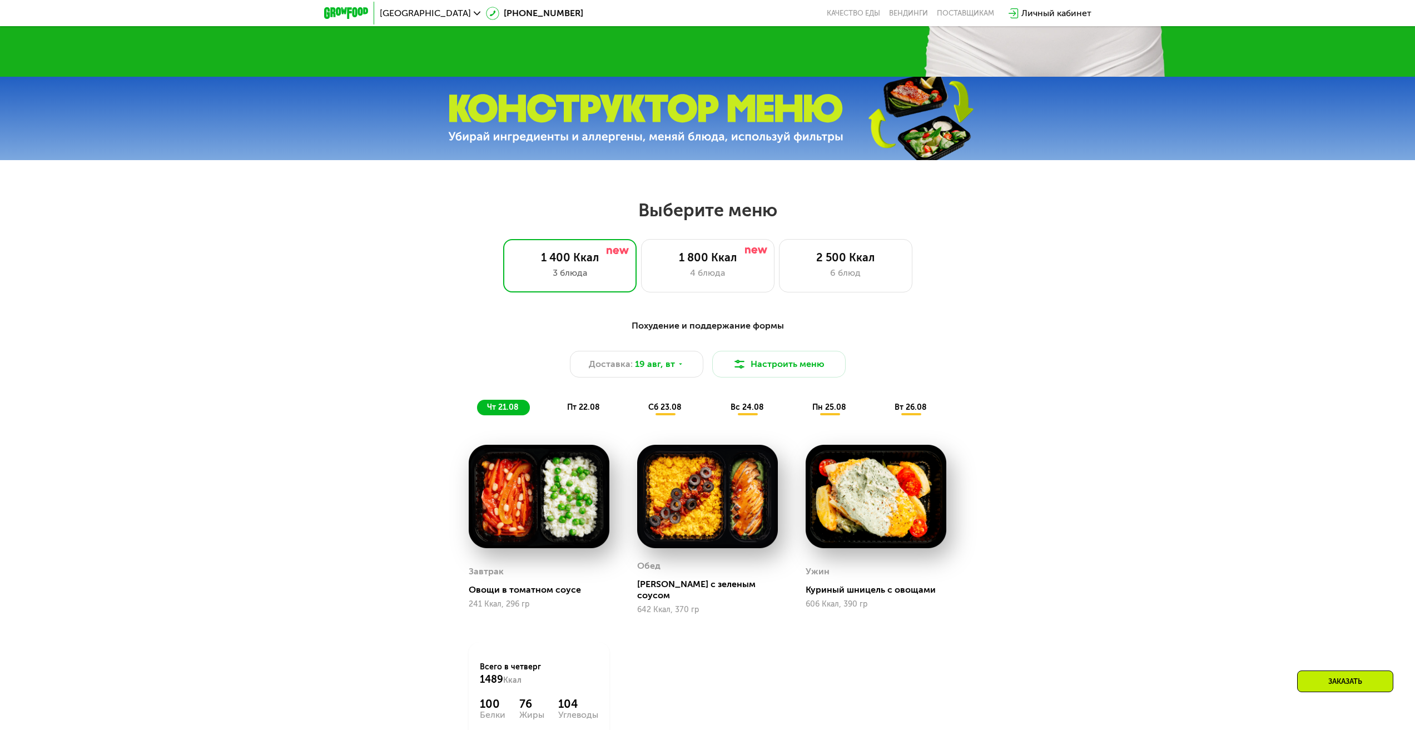
scroll to position [389, 0]
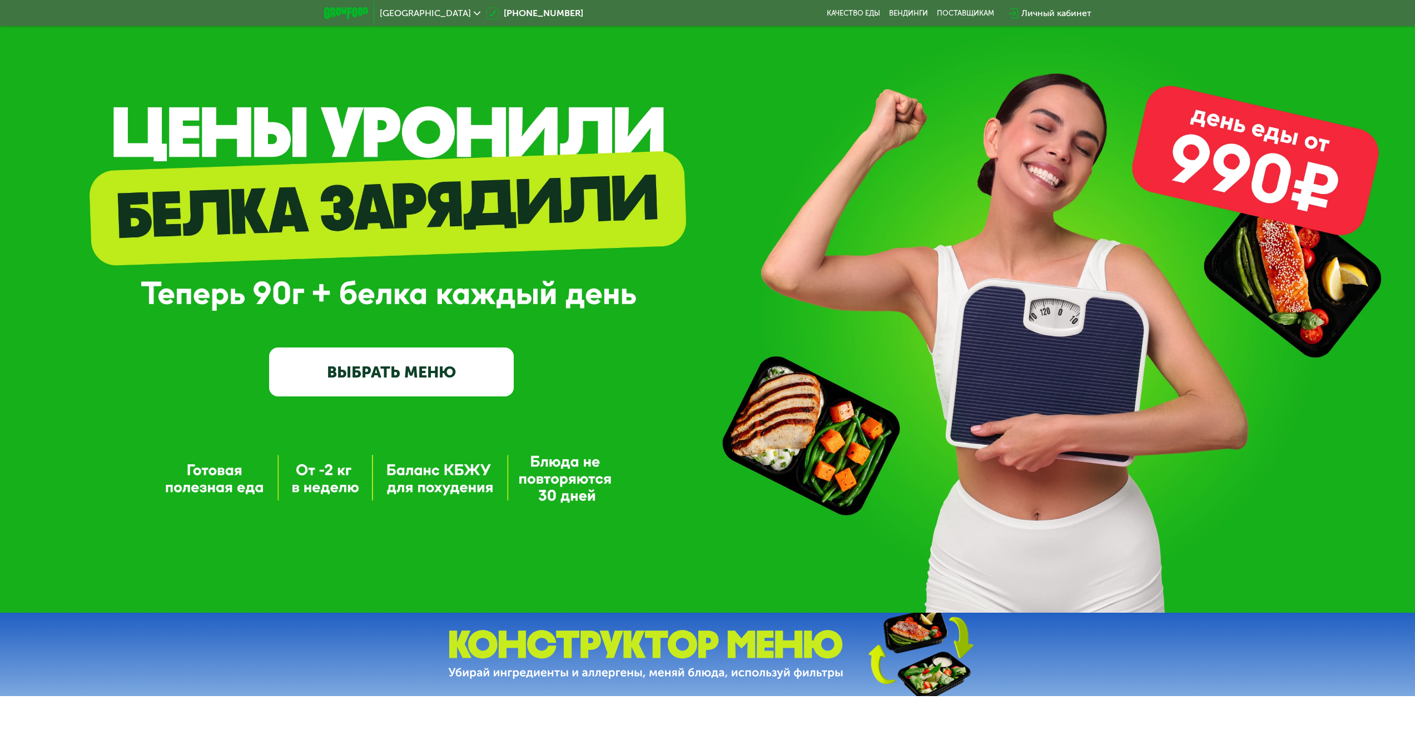
click at [439, 373] on link "ВЫБРАТЬ МЕНЮ" at bounding box center [391, 372] width 245 height 49
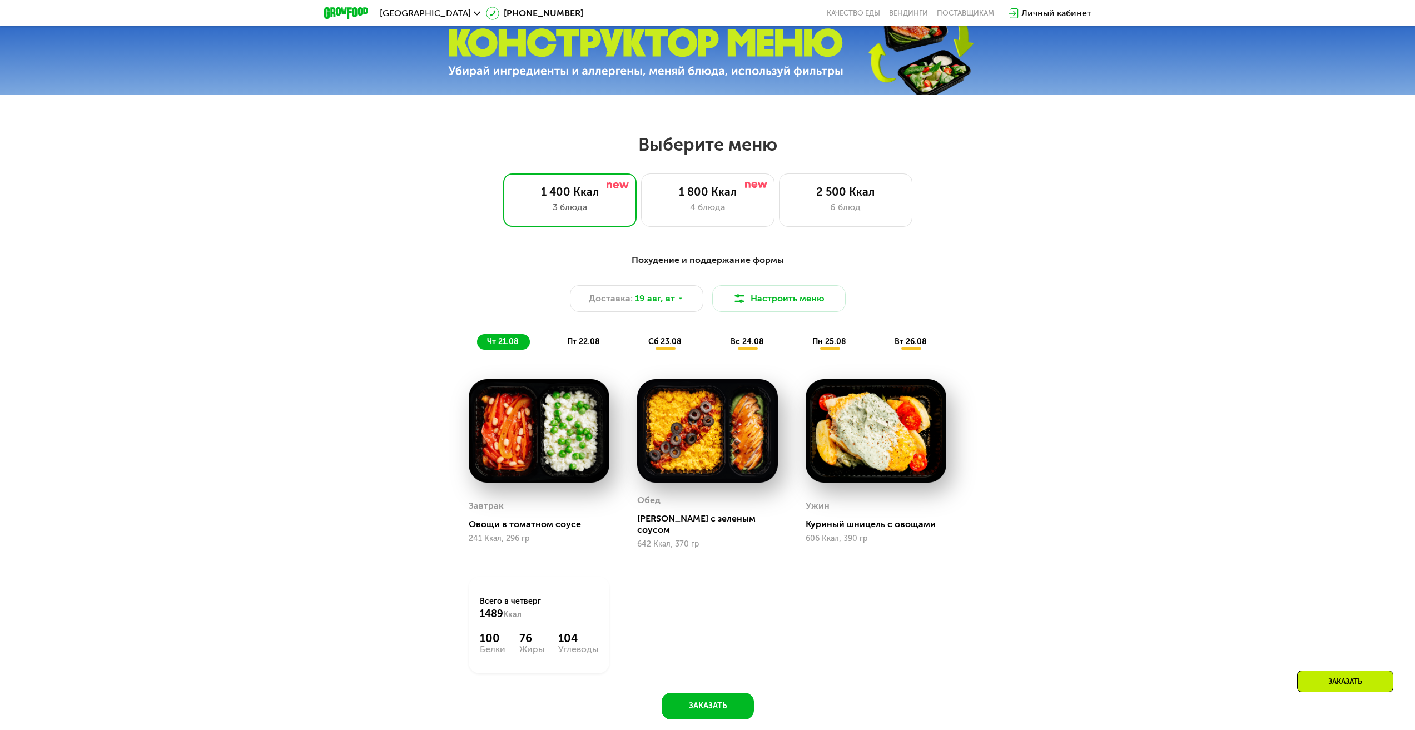
scroll to position [0, 0]
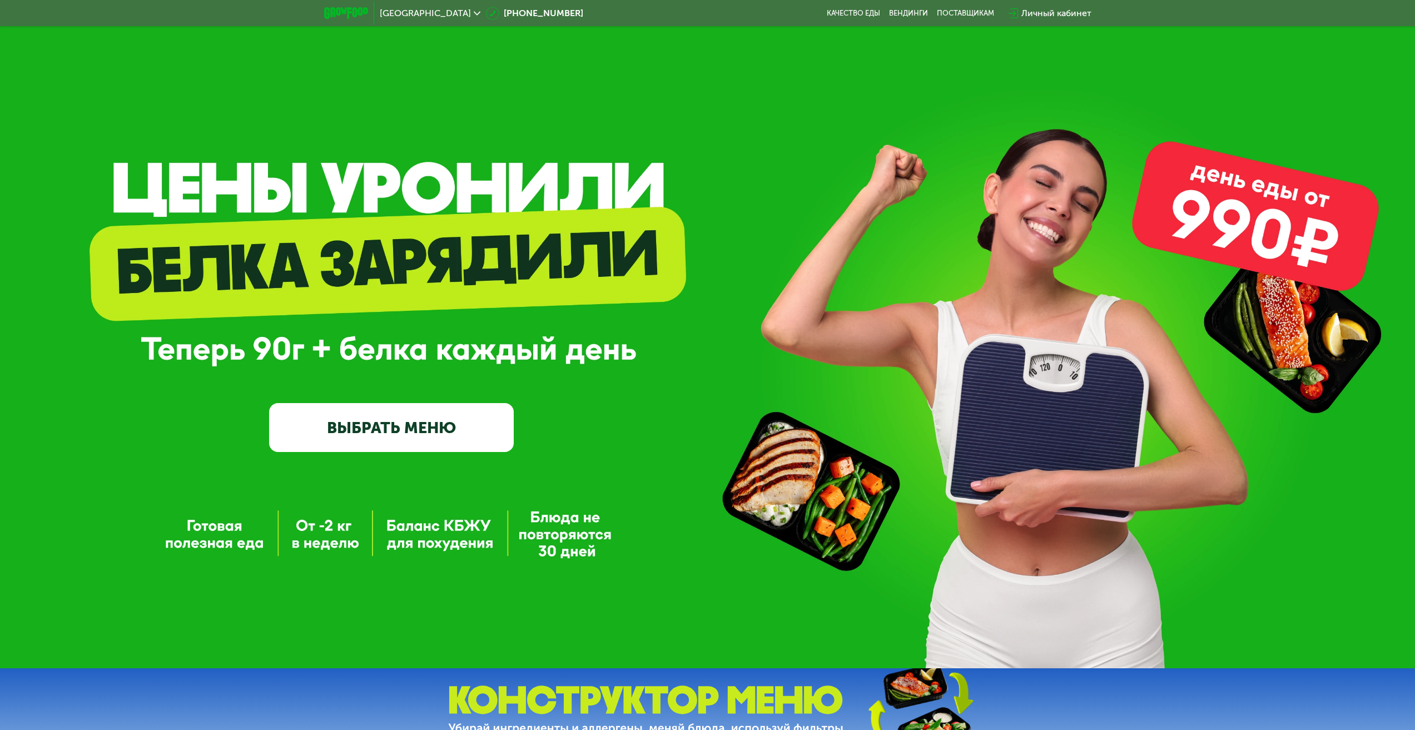
click at [413, 423] on link "ВЫБРАТЬ МЕНЮ" at bounding box center [391, 427] width 245 height 49
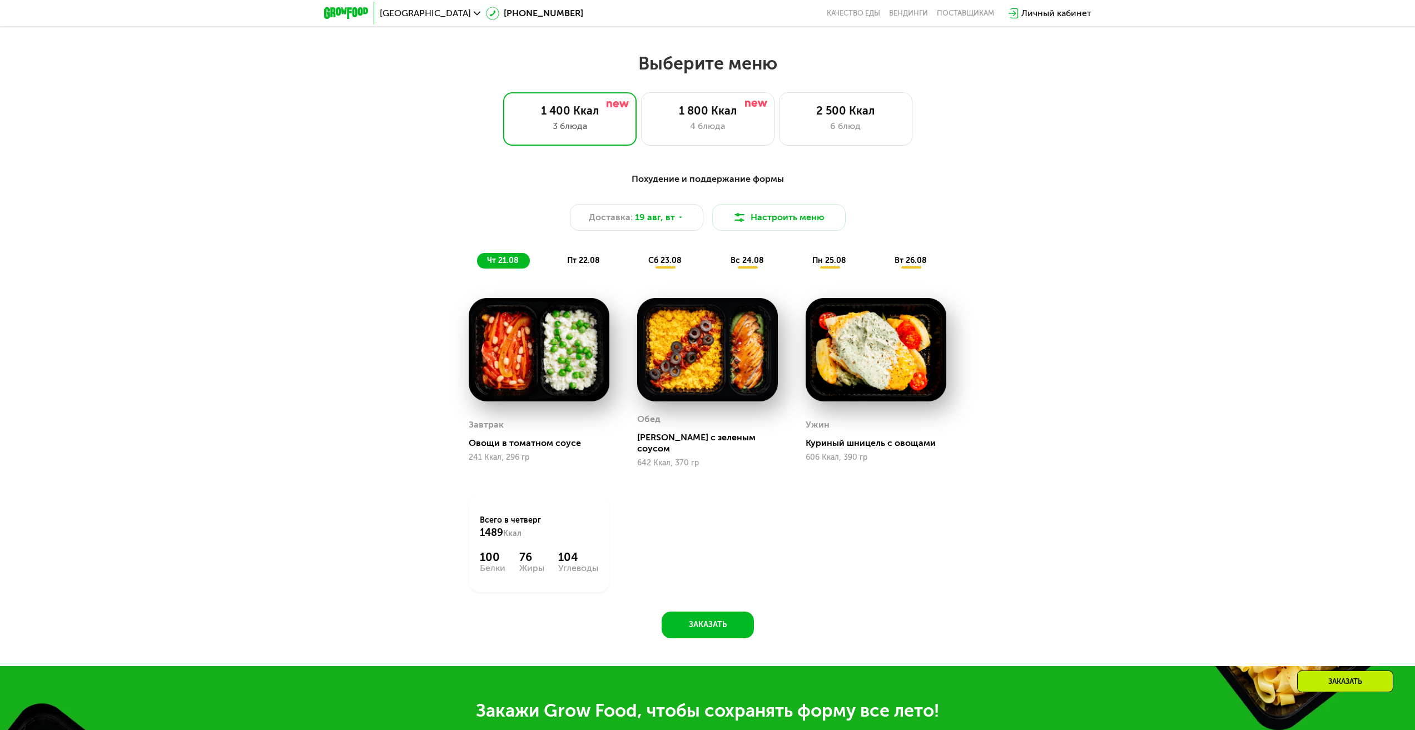
scroll to position [768, 0]
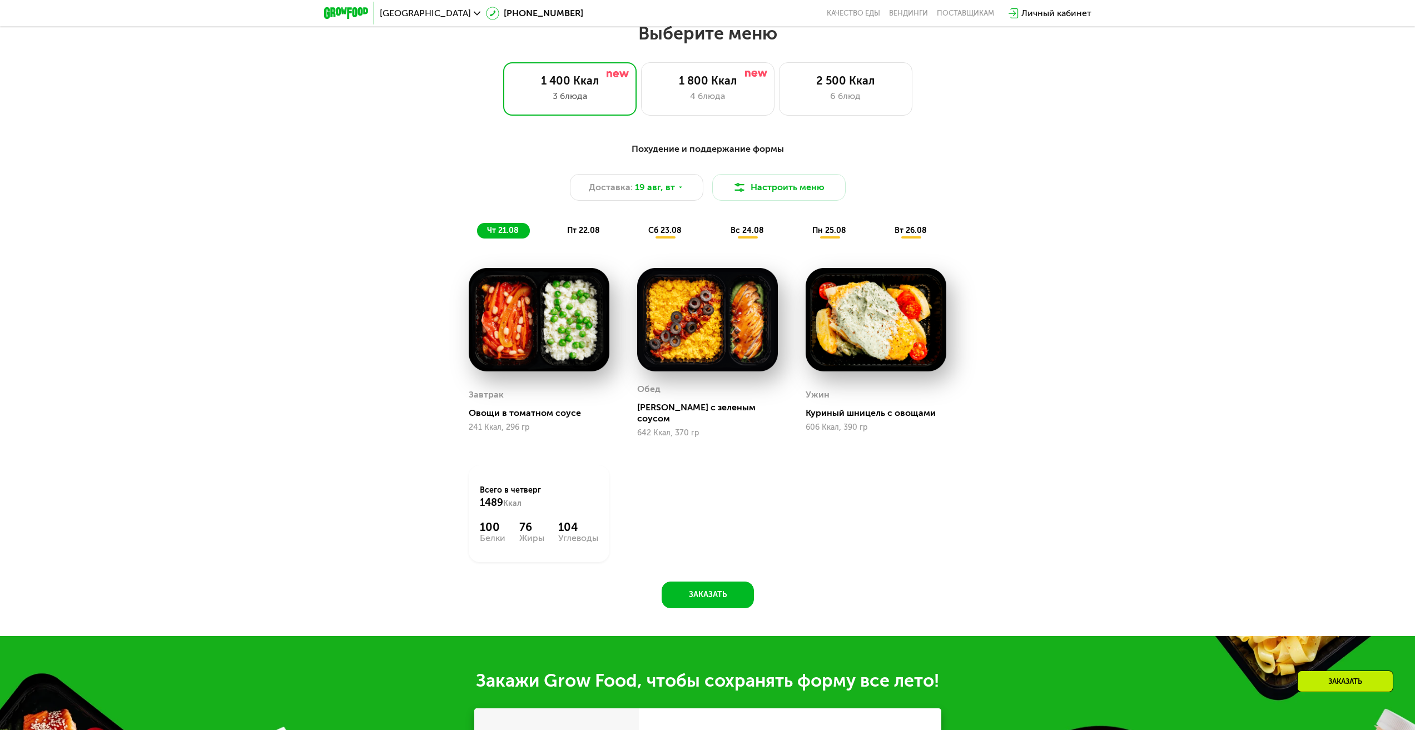
click at [753, 173] on div "Похудение и поддержание формы Доставка: [DATE] Настроить меню чт 21.08 пт 22.08…" at bounding box center [708, 190] width 658 height 96
click at [759, 184] on button "Настроить меню" at bounding box center [778, 187] width 133 height 27
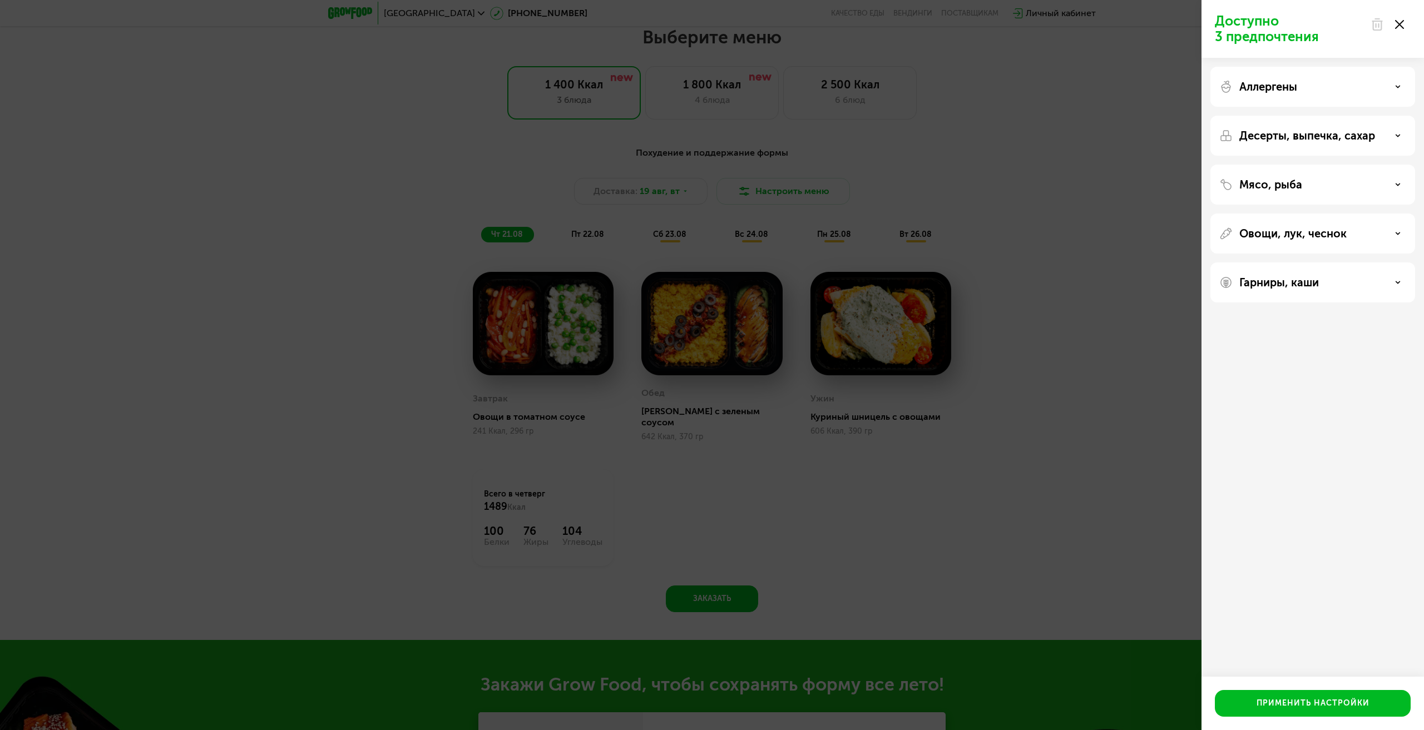
click at [1401, 24] on icon at bounding box center [1399, 24] width 9 height 9
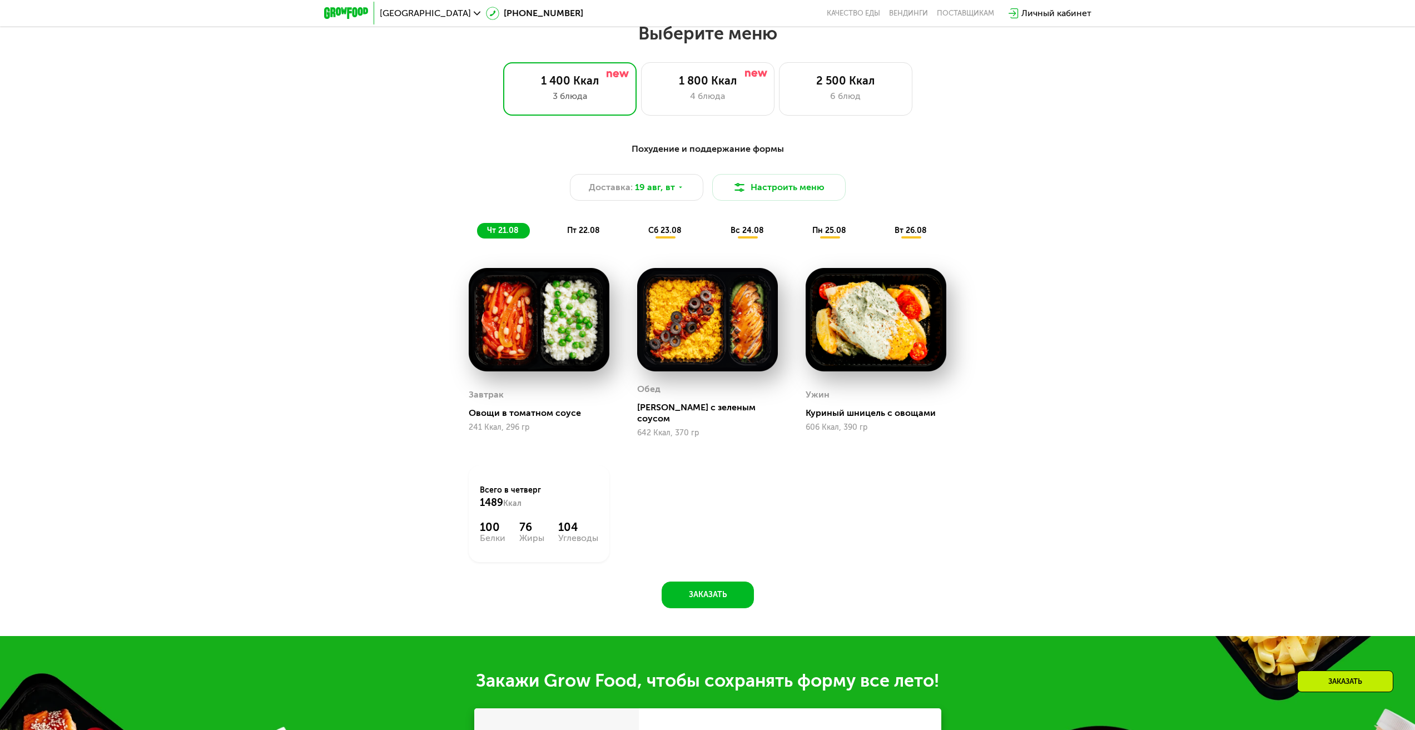
click at [723, 316] on img at bounding box center [707, 320] width 141 height 104
click at [696, 346] on img at bounding box center [707, 320] width 141 height 104
click at [698, 346] on img at bounding box center [707, 320] width 141 height 104
click at [638, 239] on div "пт 22.08" at bounding box center [665, 231] width 54 height 16
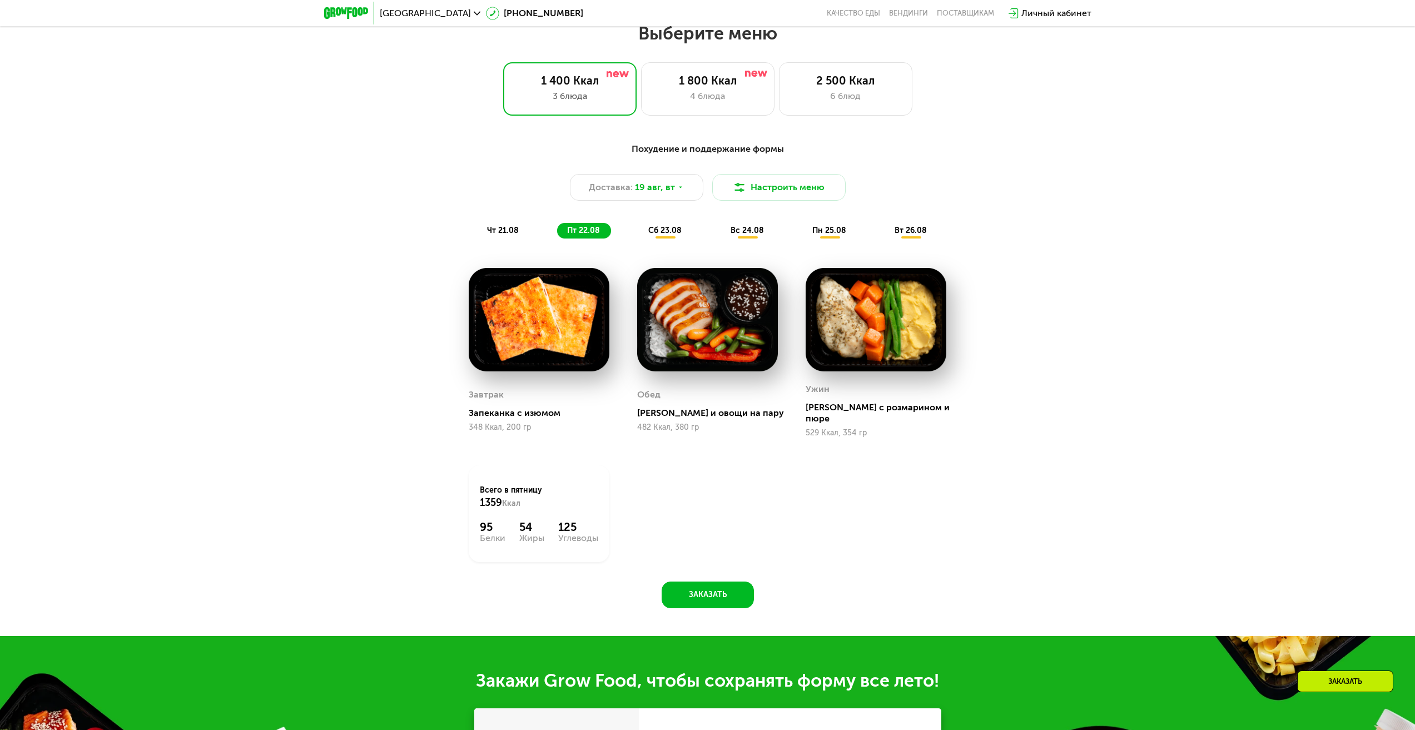
click at [661, 235] on span "сб 23.08" at bounding box center [664, 230] width 33 height 9
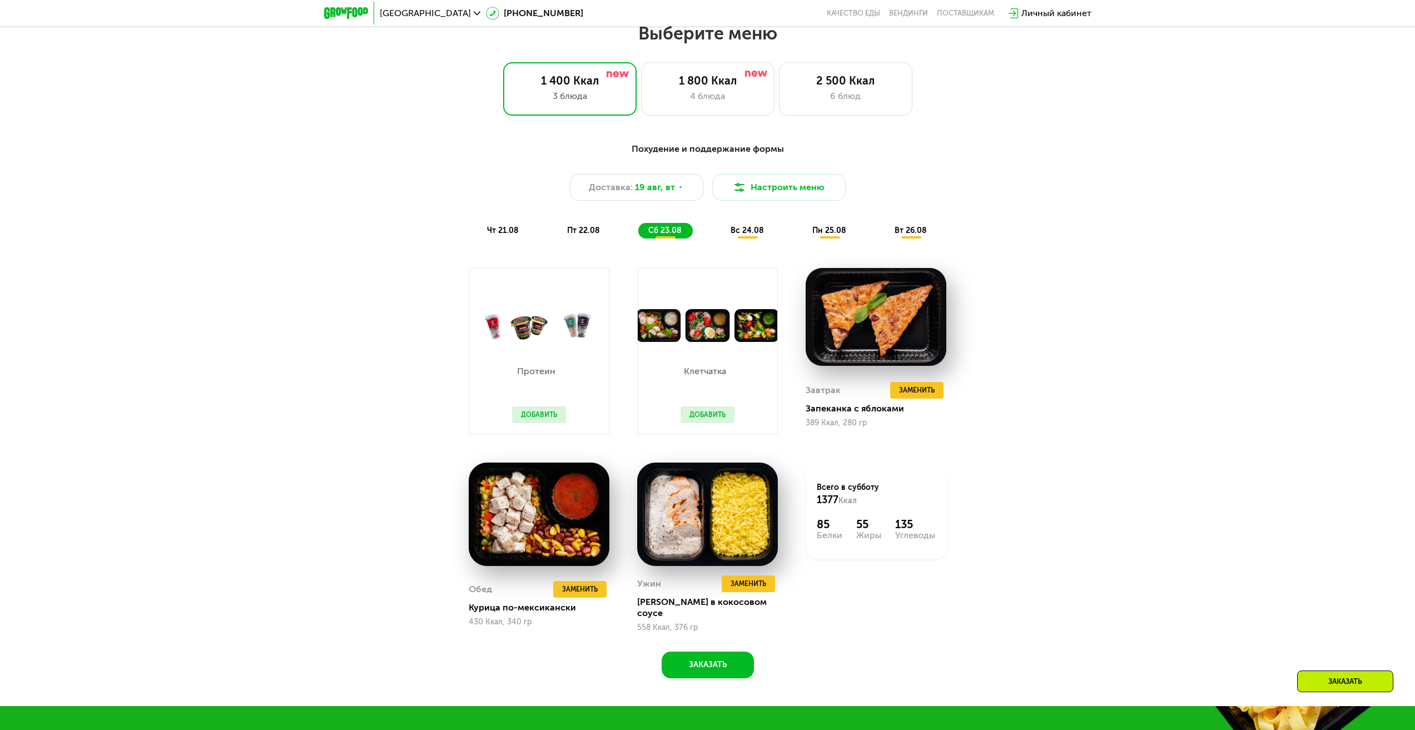
click at [763, 234] on span "вс 24.08" at bounding box center [747, 230] width 33 height 9
